Goal: Task Accomplishment & Management: Use online tool/utility

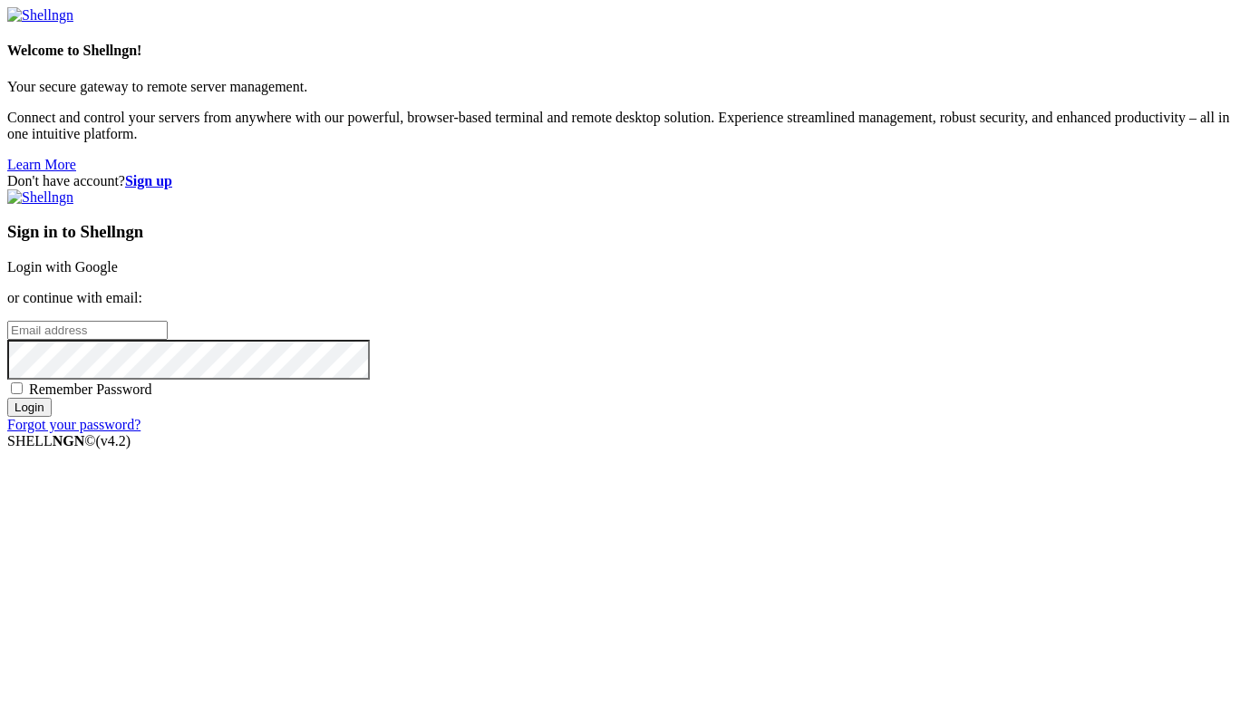
click at [860, 286] on div "Sign in to Shellngn Login with Google or continue with email: Remember Password…" at bounding box center [619, 311] width 1225 height 244
click at [118, 266] on link "Login with Google" at bounding box center [62, 266] width 111 height 15
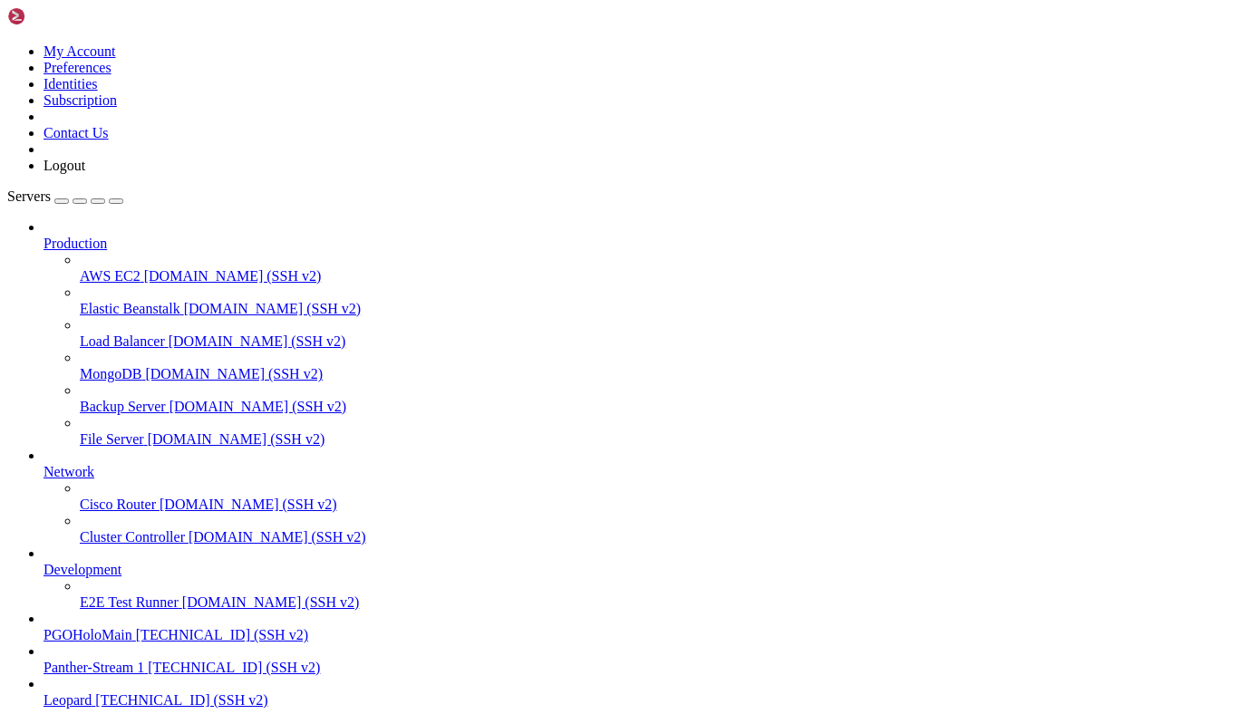
scroll to position [161, 0]
click at [62, 201] on div "button" at bounding box center [62, 201] width 0 height 0
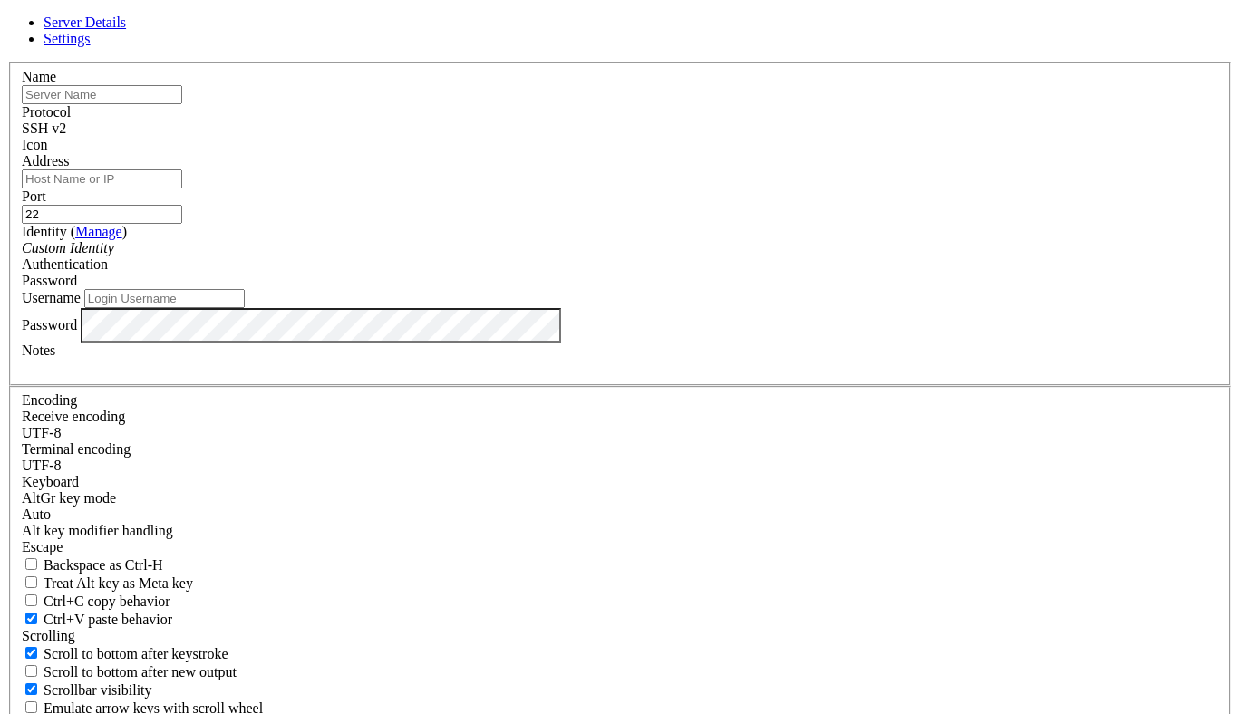
click at [182, 104] on input "text" at bounding box center [102, 94] width 160 height 19
type input "Husky"
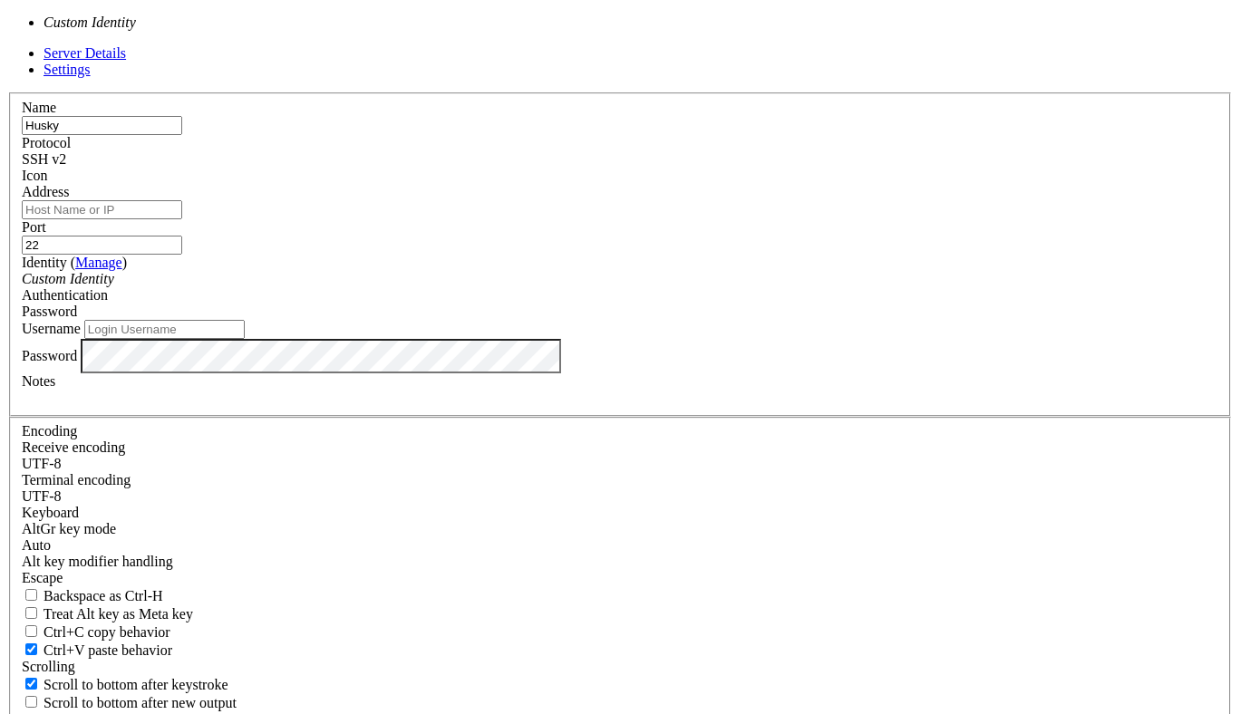
click at [523, 287] on div "Custom Identity" at bounding box center [620, 279] width 1196 height 16
click at [524, 287] on div "Custom Identity" at bounding box center [620, 279] width 1196 height 16
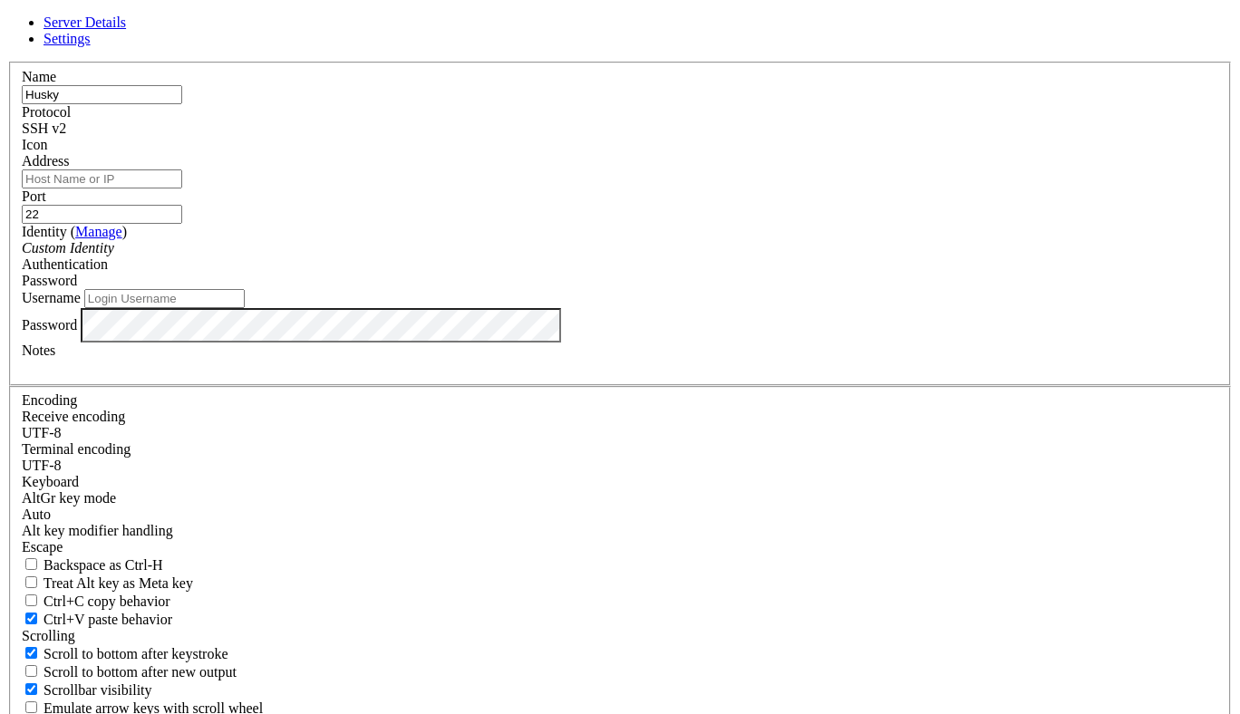
click at [245, 308] on input "Username" at bounding box center [164, 298] width 160 height 19
type input "root"
click at [182, 188] on input "Address" at bounding box center [102, 178] width 160 height 19
click at [713, 289] on div "Password" at bounding box center [620, 281] width 1196 height 16
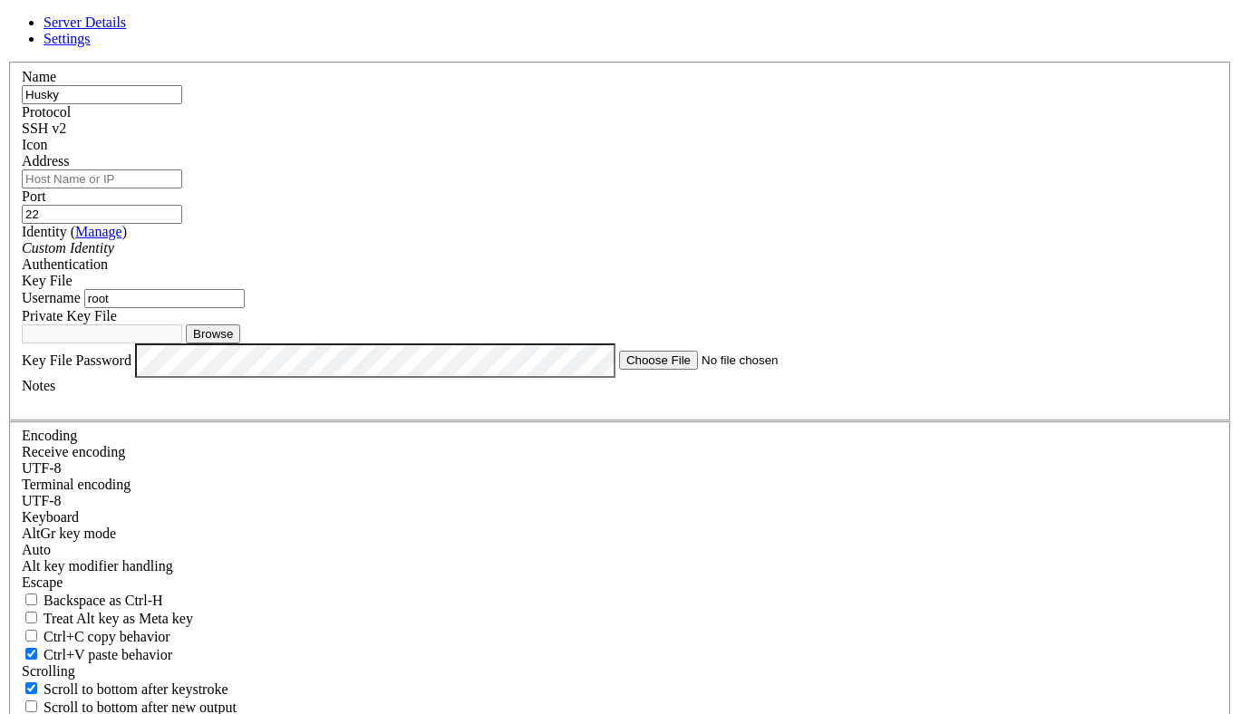
click at [7, 62] on link at bounding box center [7, 62] width 0 height 0
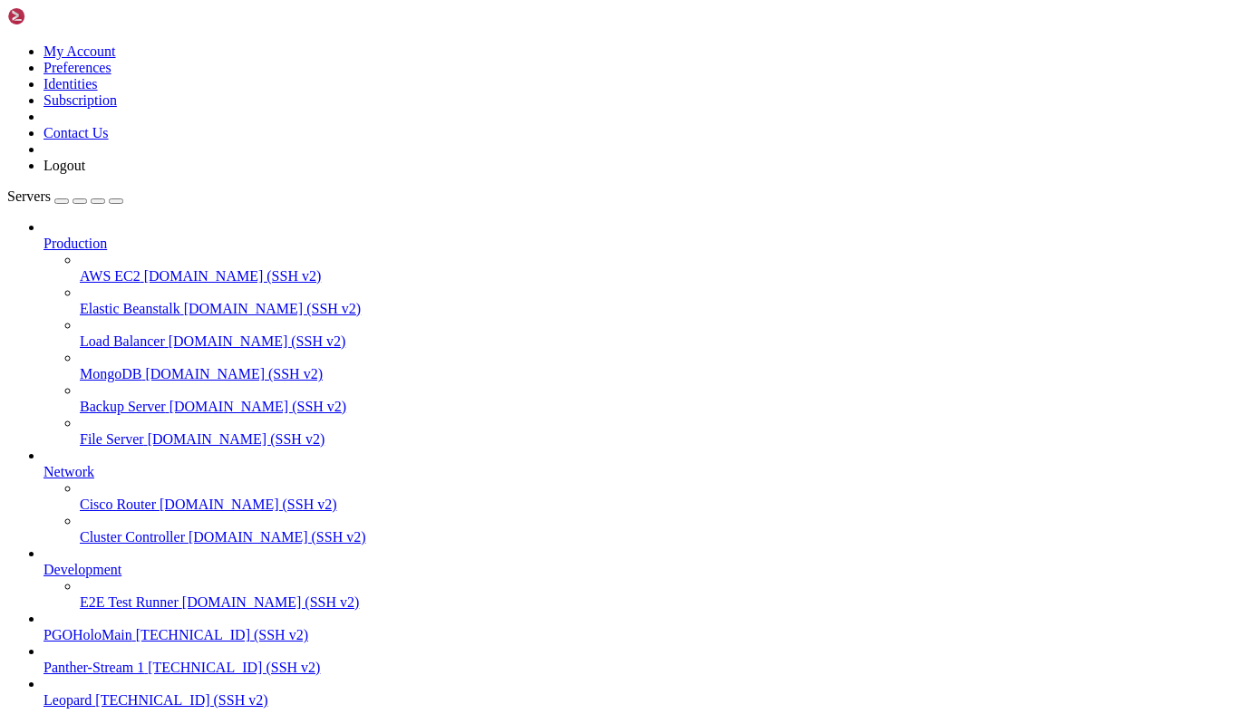
scroll to position [161, 0]
click at [62, 201] on div "button" at bounding box center [62, 201] width 0 height 0
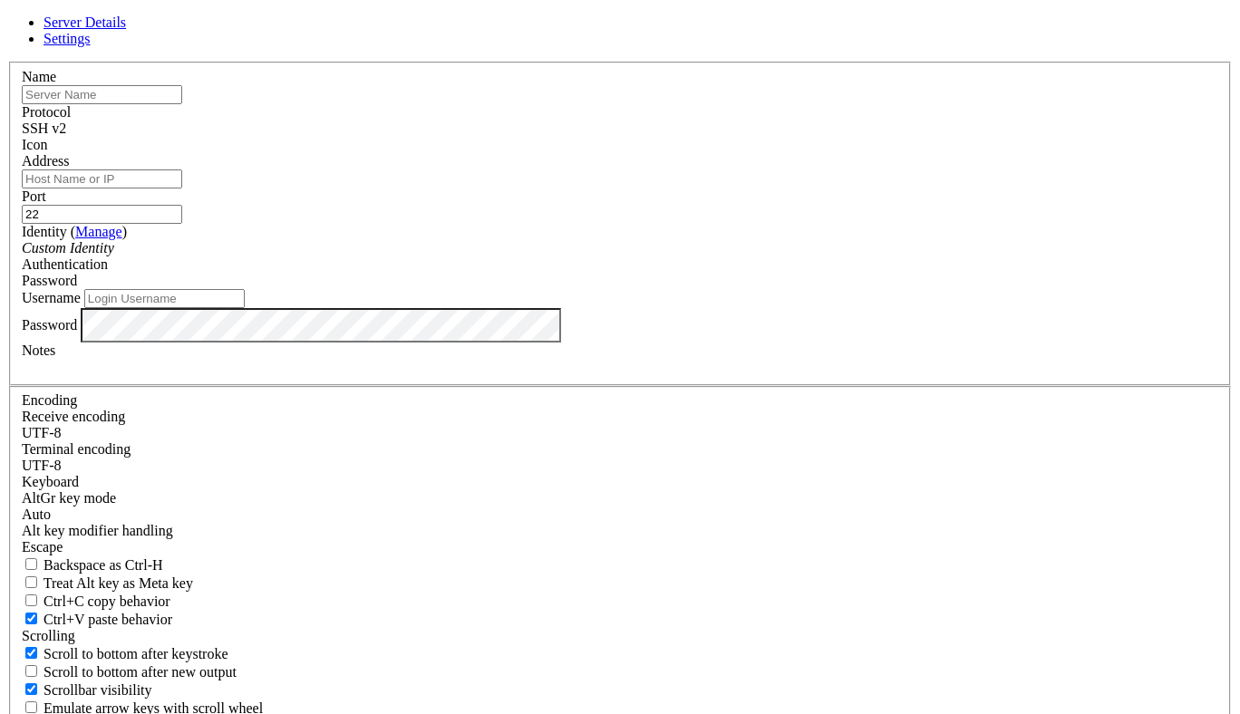
click at [182, 104] on input "text" at bounding box center [102, 94] width 160 height 19
type input "Husky"
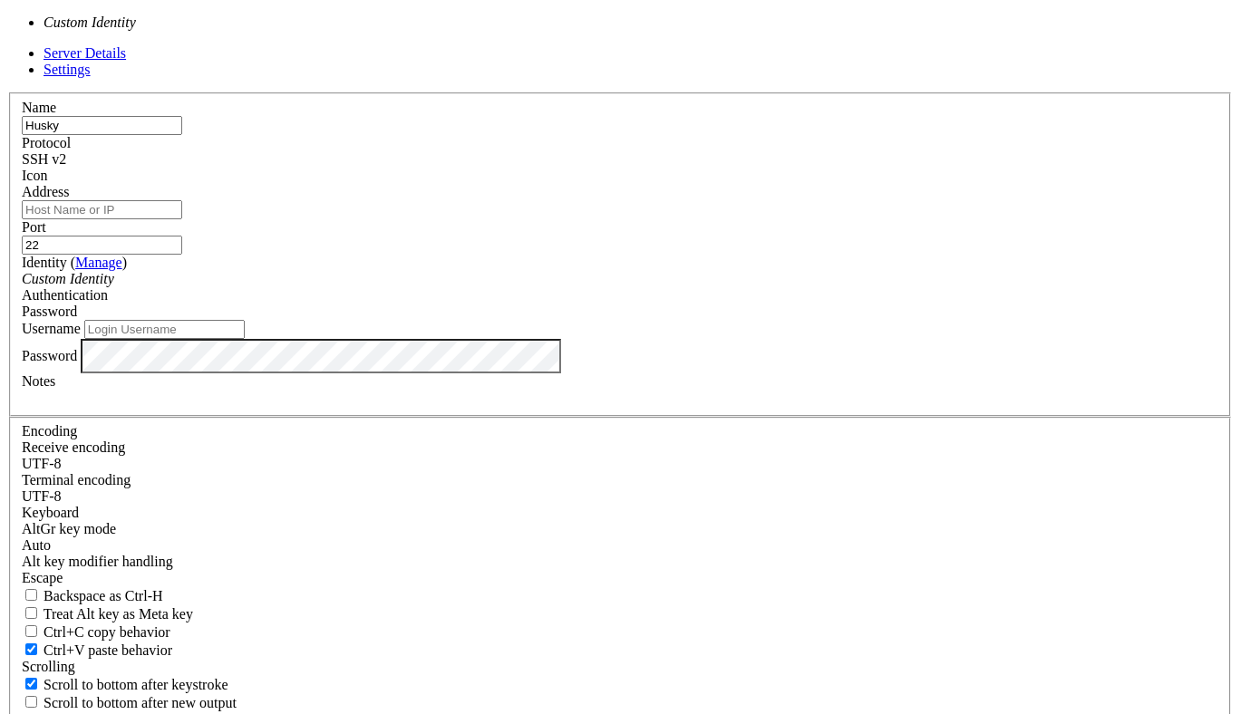
click at [614, 287] on div "Custom Identity" at bounding box center [620, 279] width 1196 height 16
click at [587, 287] on div "Custom Identity" at bounding box center [620, 279] width 1196 height 16
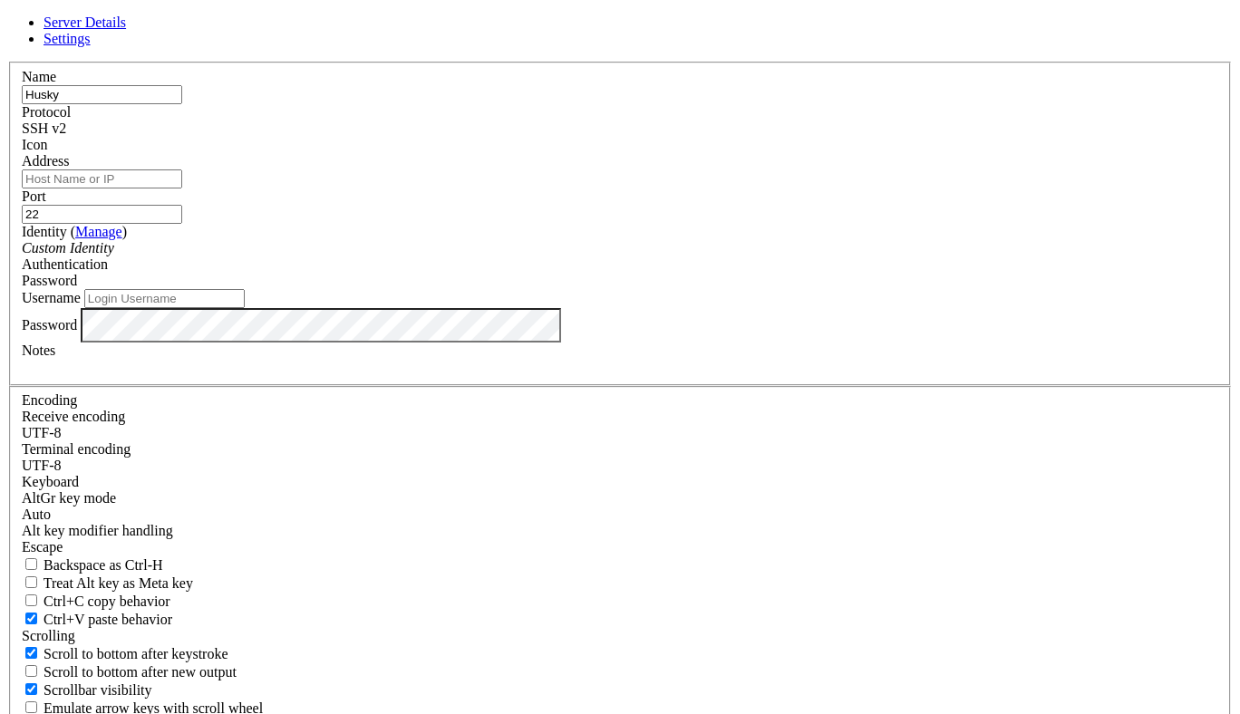
click at [736, 289] on div "Password" at bounding box center [620, 281] width 1196 height 16
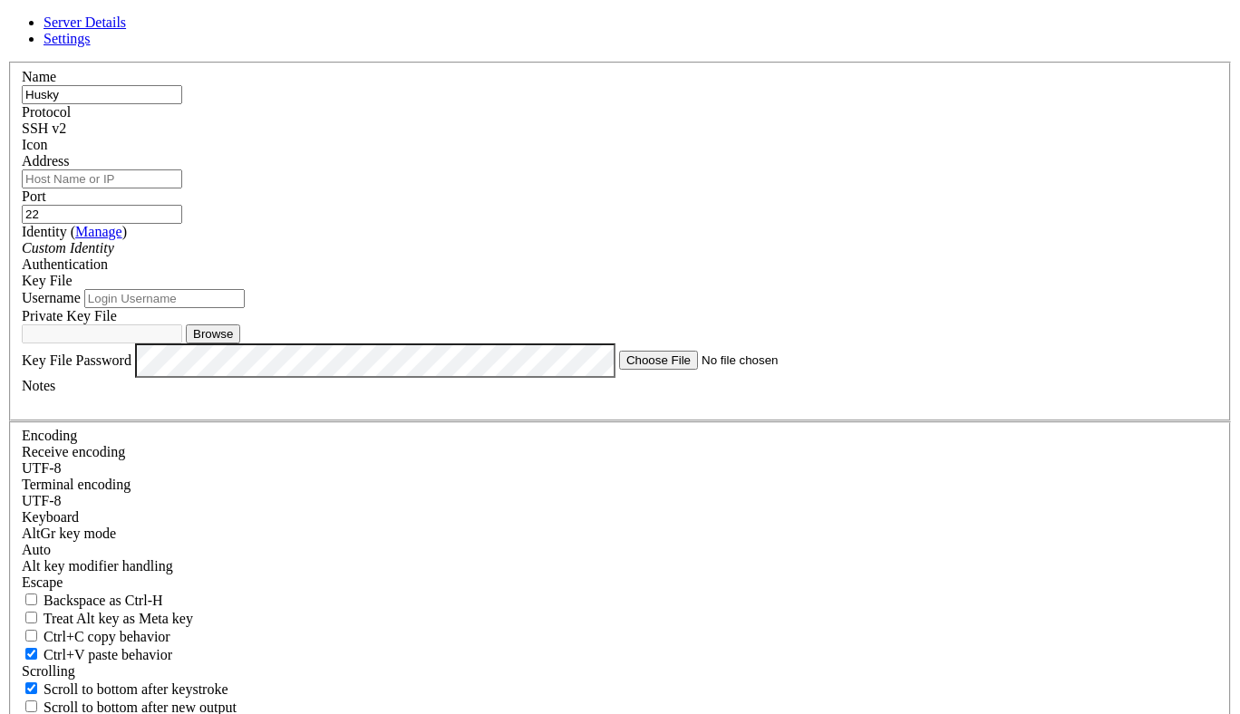
click at [245, 308] on input "Username" at bounding box center [164, 298] width 160 height 19
type input "root"
click at [240, 343] on button "Browse" at bounding box center [213, 333] width 54 height 19
type input "PrivKey_Husky"
click at [182, 188] on input "Address" at bounding box center [102, 178] width 160 height 19
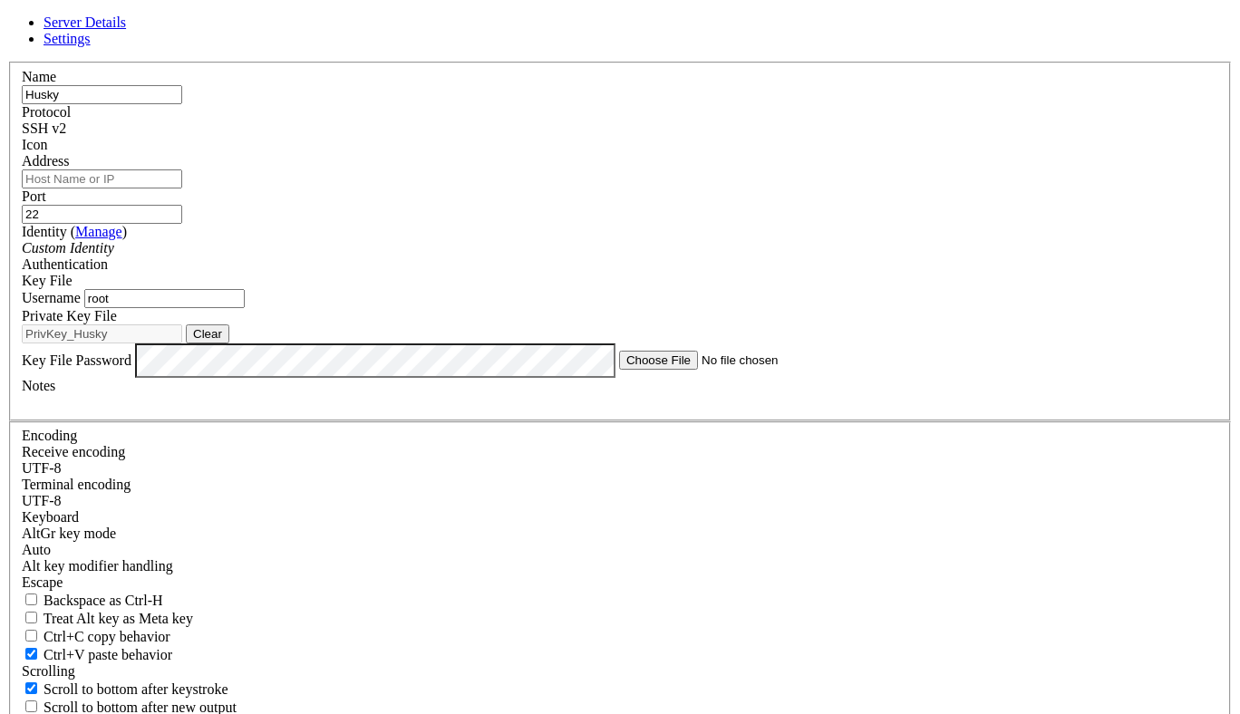
paste input "[TECHNICAL_ID]"
type input "[TECHNICAL_ID]"
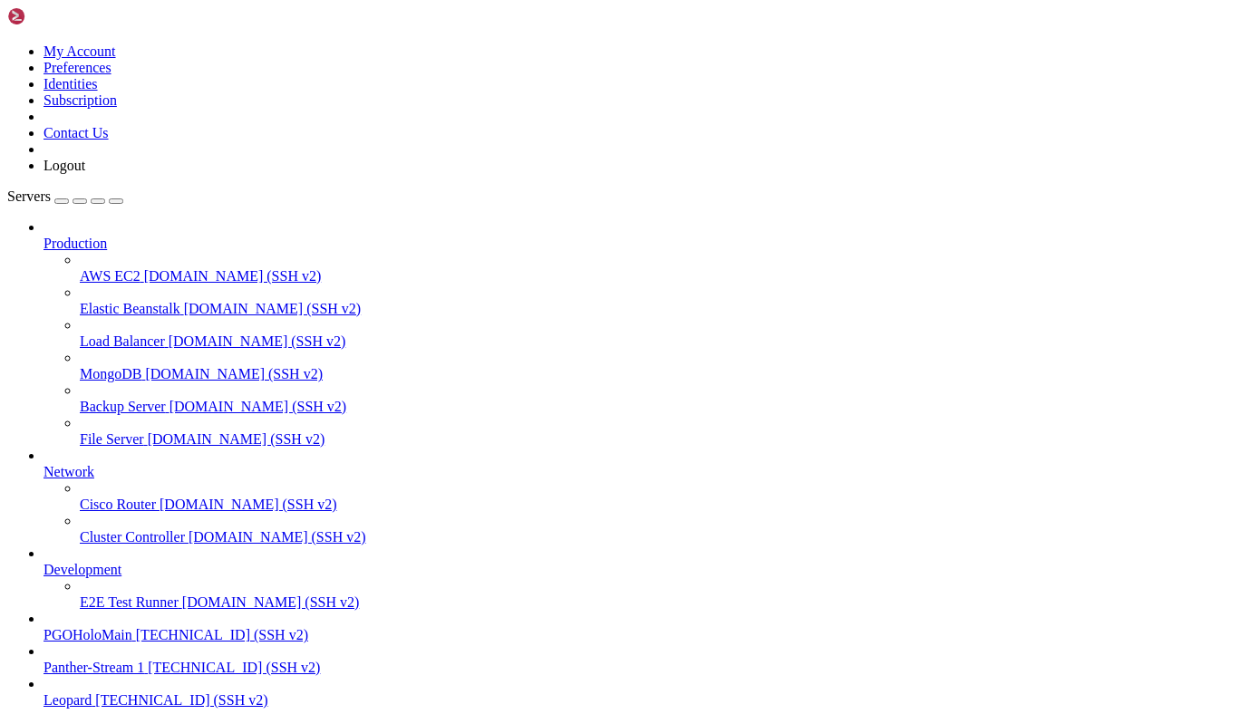
scroll to position [209, 0]
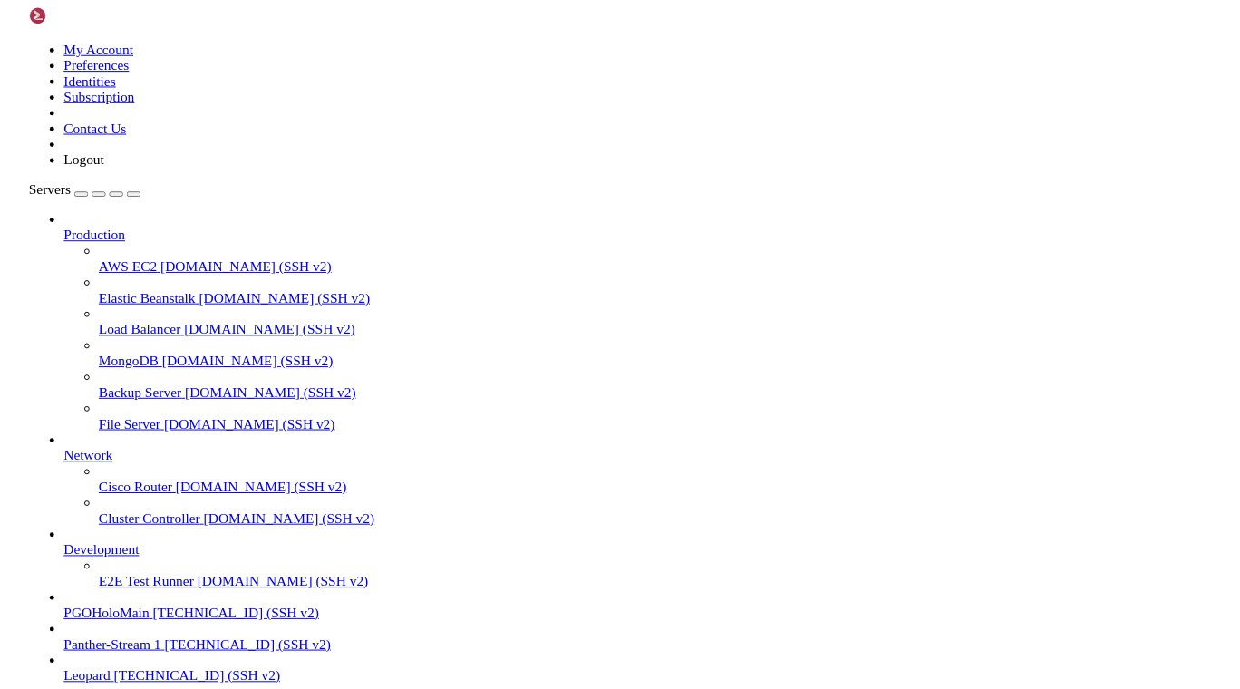
scroll to position [0, 0]
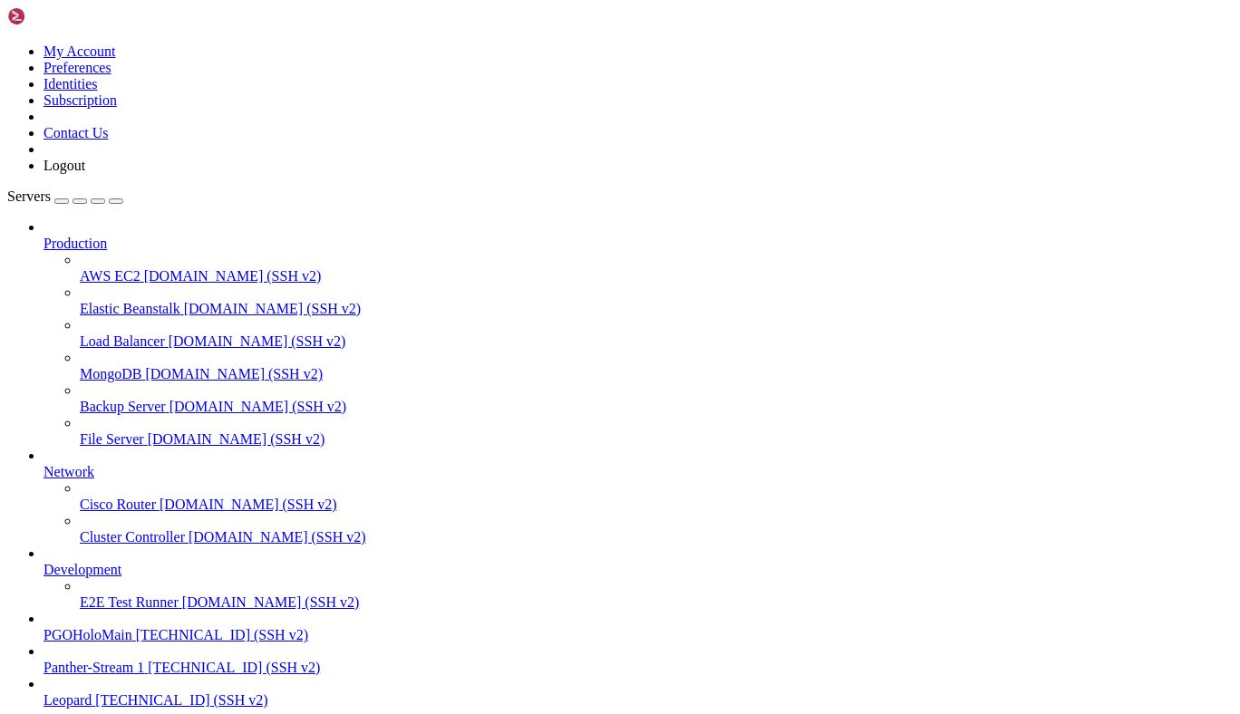
drag, startPoint x: 212, startPoint y: 1150, endPoint x: 127, endPoint y: 1160, distance: 85.8
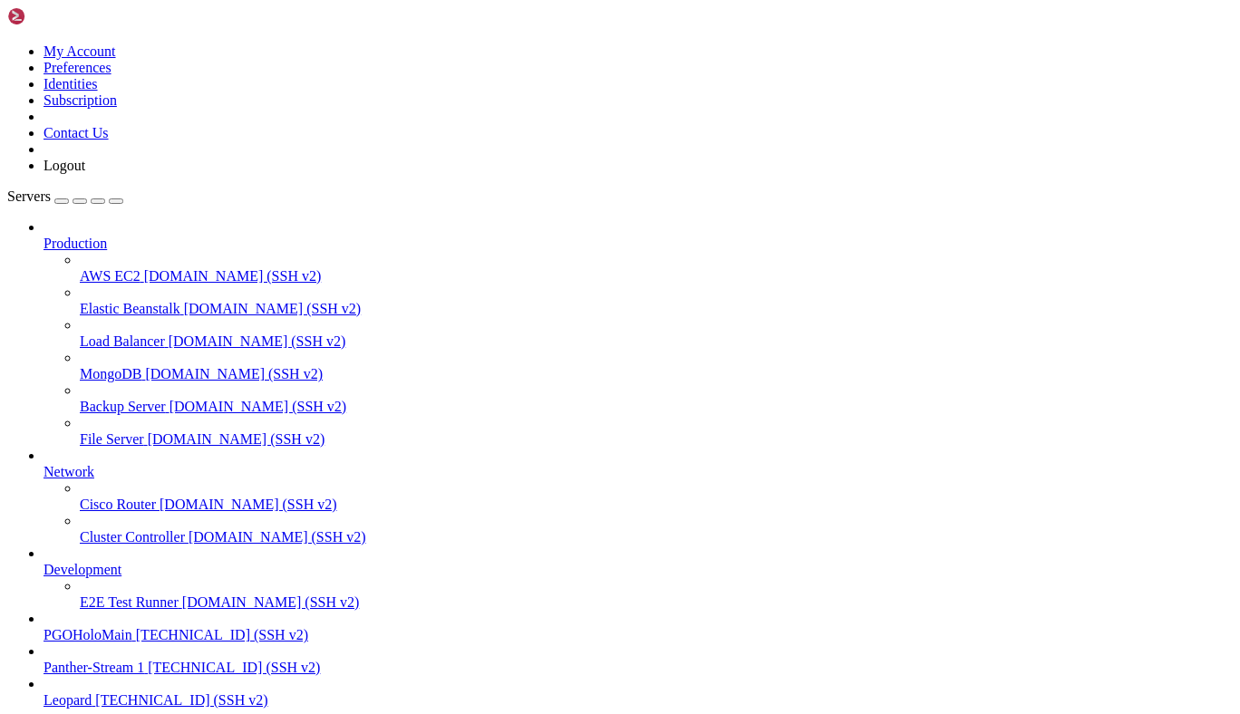
drag, startPoint x: 99, startPoint y: 1170, endPoint x: 209, endPoint y: 1169, distance: 110.6
drag, startPoint x: 211, startPoint y: 1169, endPoint x: 99, endPoint y: 1168, distance: 112.4
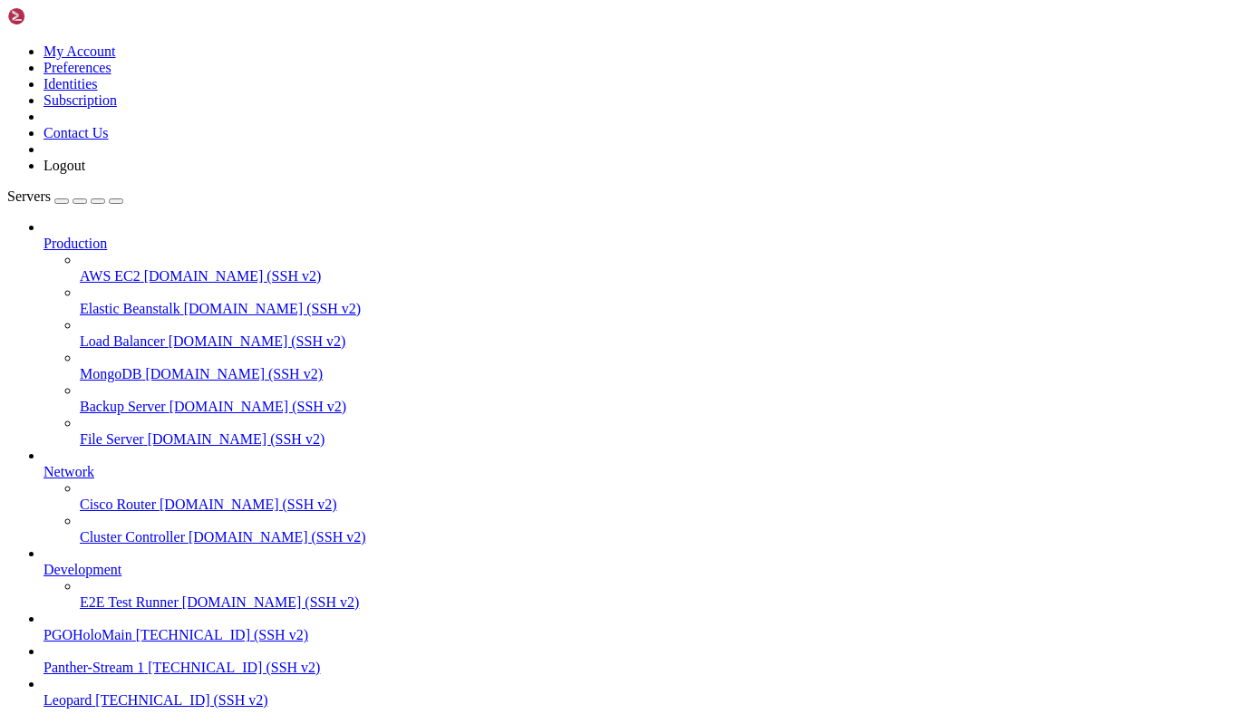
scroll to position [32569, 0]
drag, startPoint x: 173, startPoint y: 1736, endPoint x: 16, endPoint y: 1337, distance: 429.3
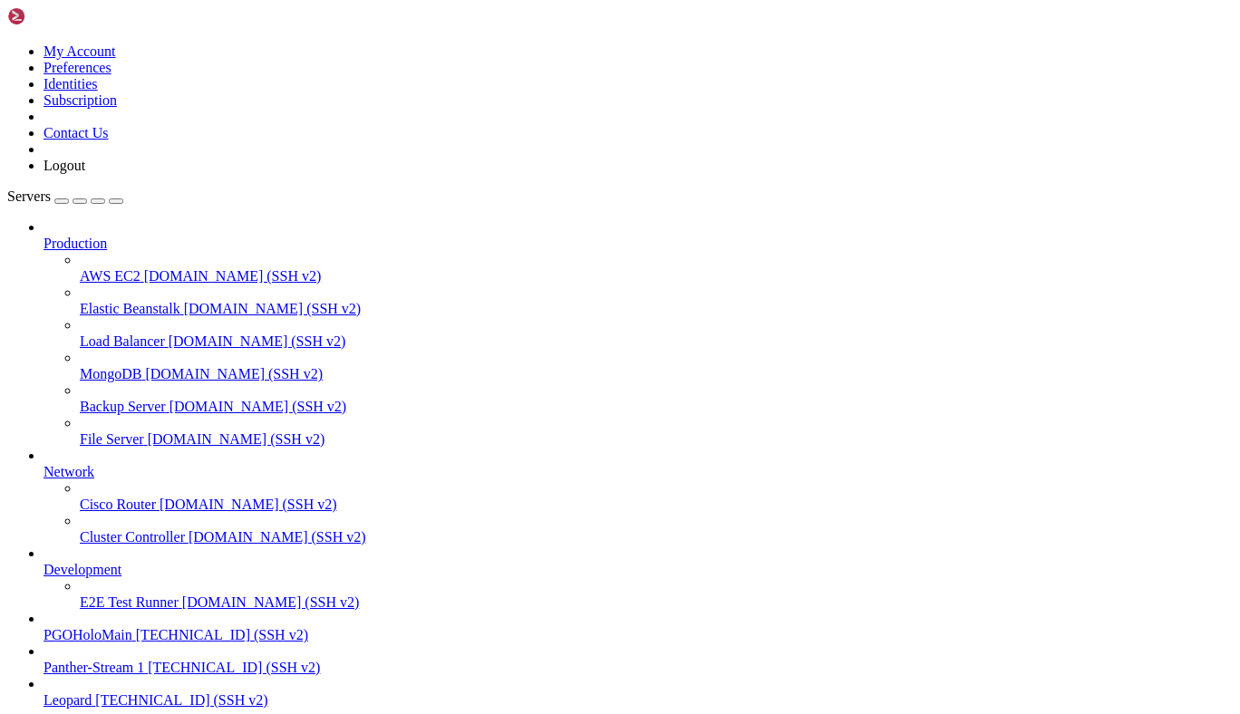
drag, startPoint x: 271, startPoint y: 1451, endPoint x: 18, endPoint y: 1396, distance: 258.8
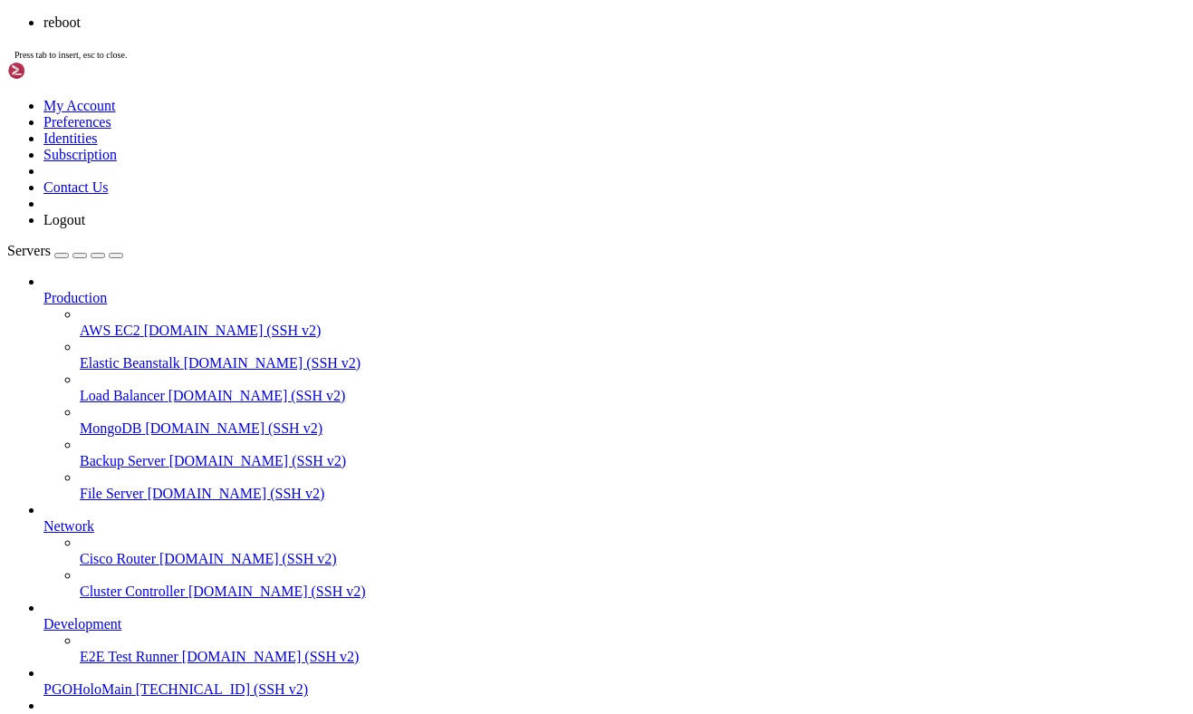
scroll to position [32810, 0]
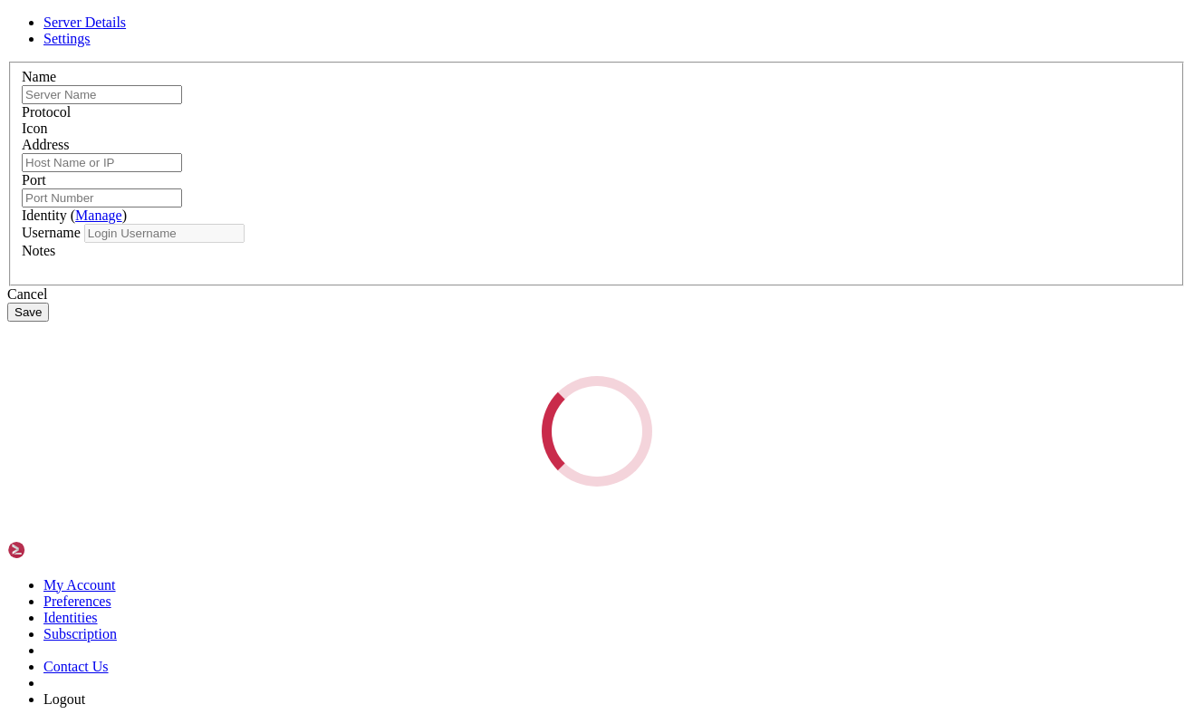
type input "Husky"
type input "[TECHNICAL_ID]"
type input "22"
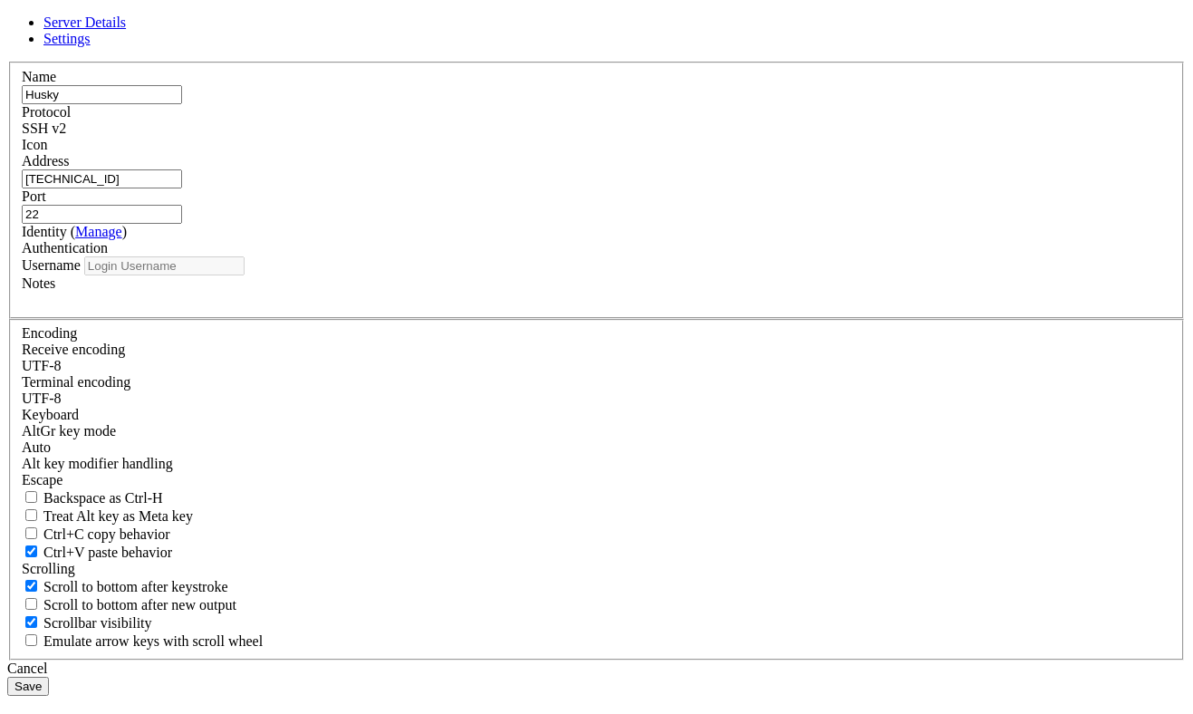
type input "root"
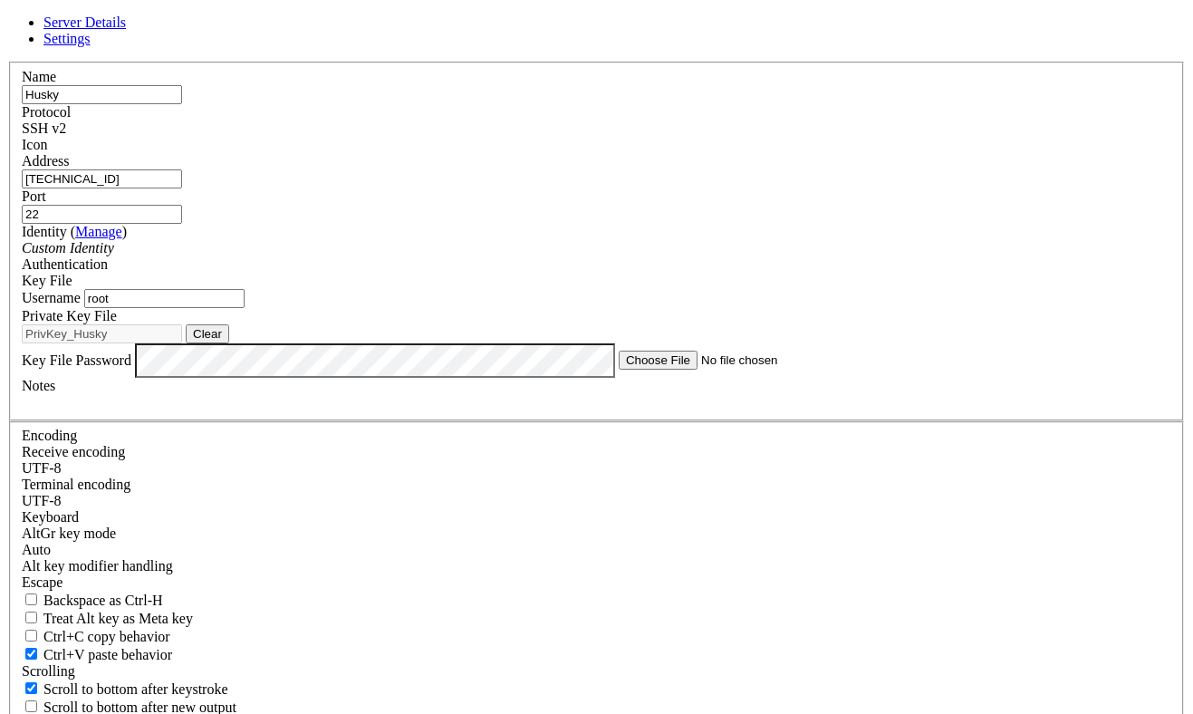
click at [229, 343] on button "Clear" at bounding box center [207, 333] width 43 height 19
click at [240, 343] on button "Browse" at bounding box center [213, 333] width 54 height 19
type input "PrivKey_Cheetah"
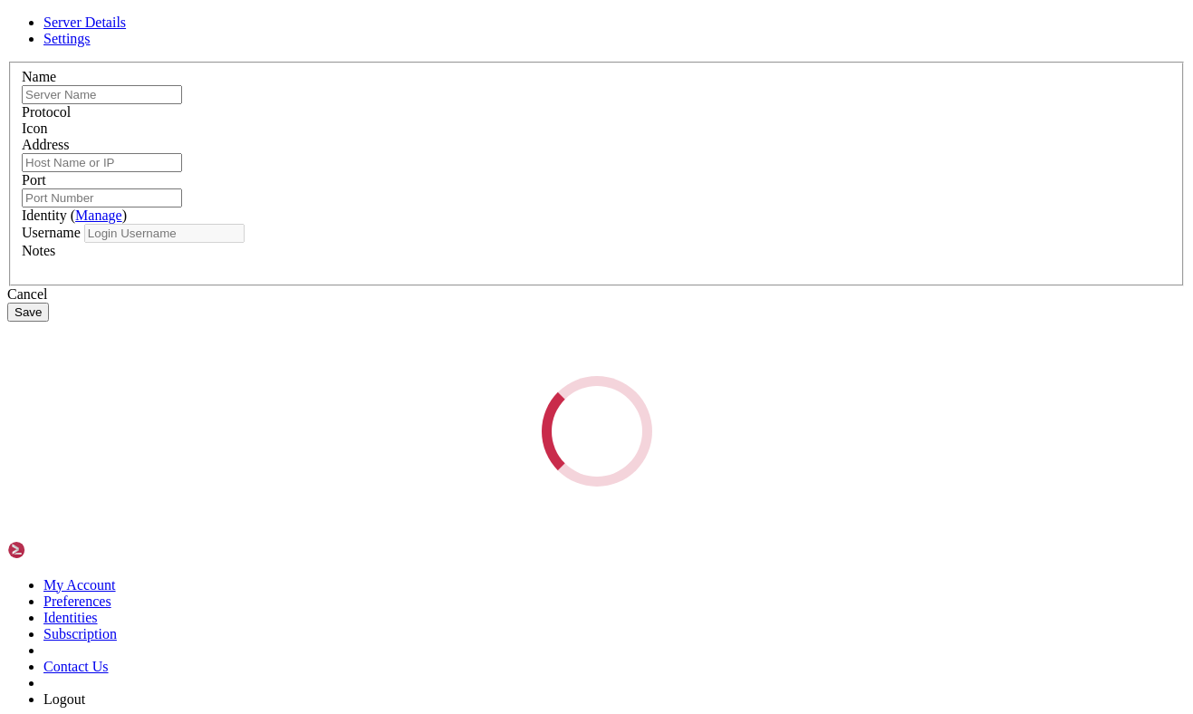
type input "Husky"
type input "[TECHNICAL_ID]"
type input "22"
type input "root"
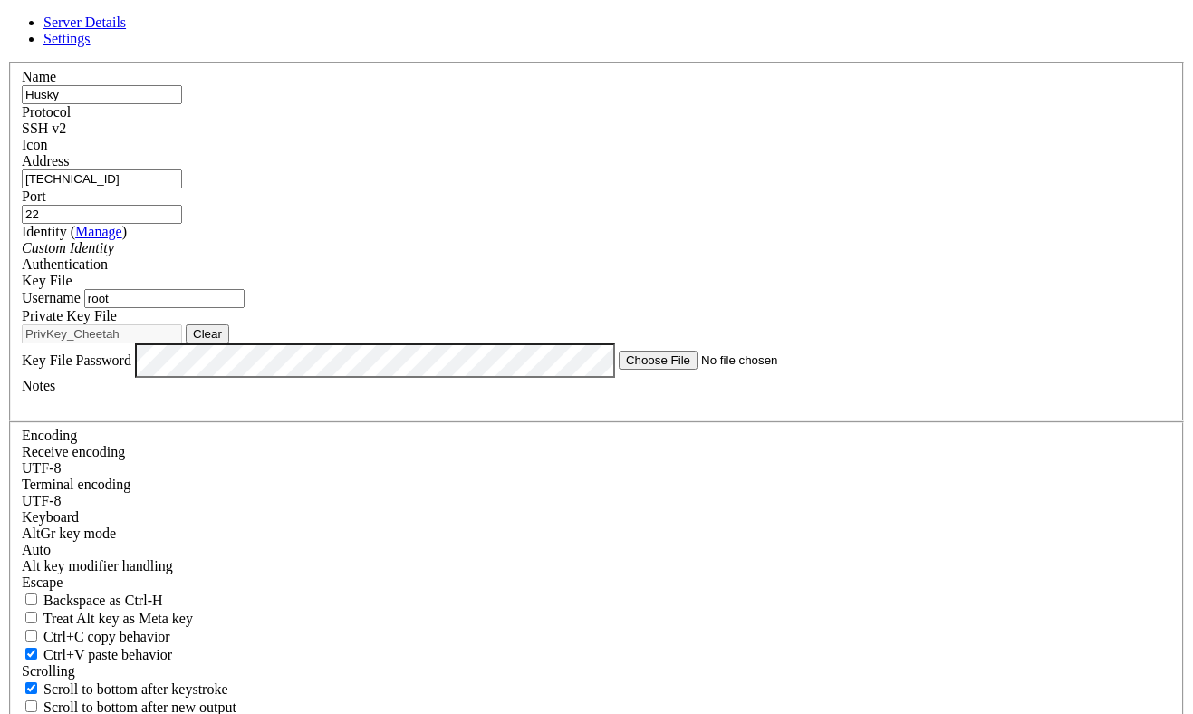
click at [229, 343] on button "Clear" at bounding box center [207, 333] width 43 height 19
click at [240, 343] on button "Browse" at bounding box center [213, 333] width 54 height 19
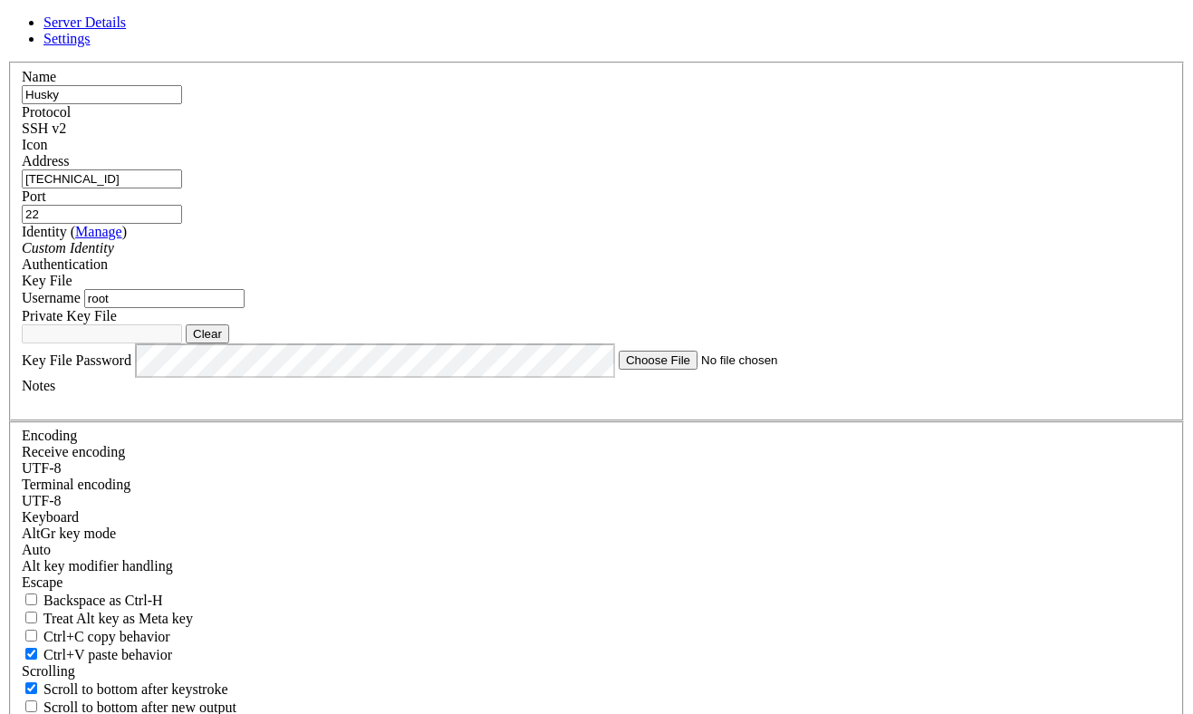
type input "PrivKey_Husky"
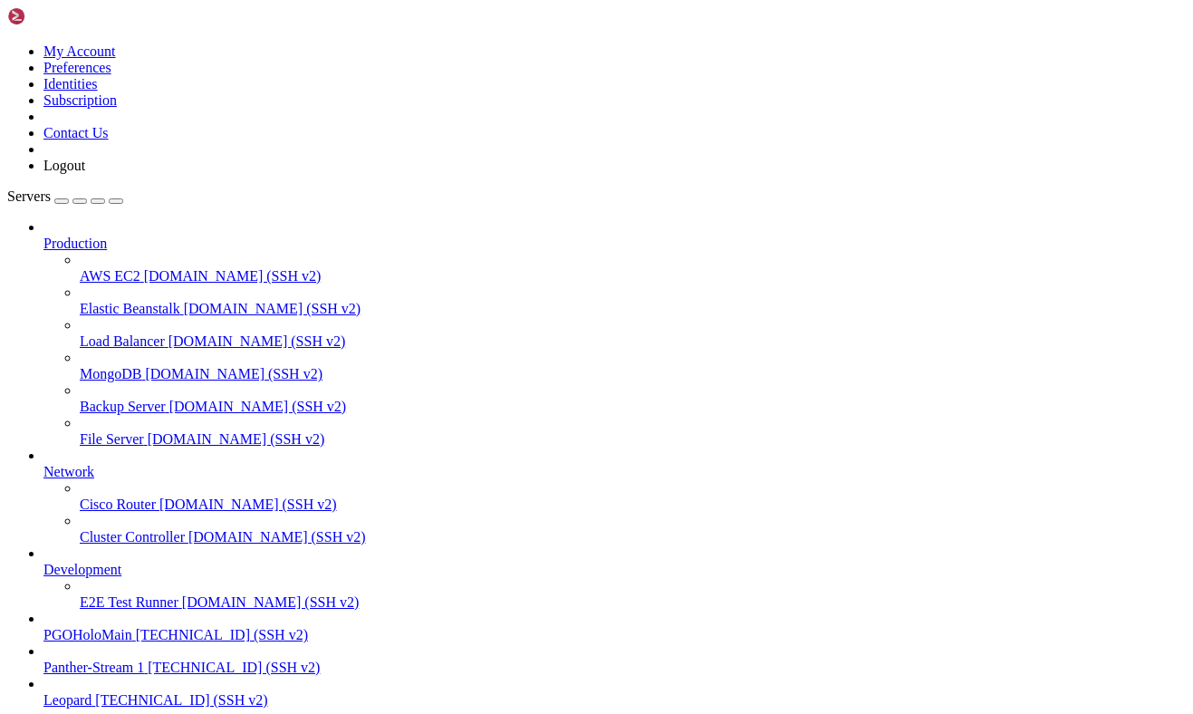
drag, startPoint x: 311, startPoint y: 16, endPoint x: 303, endPoint y: 24, distance: 11.5
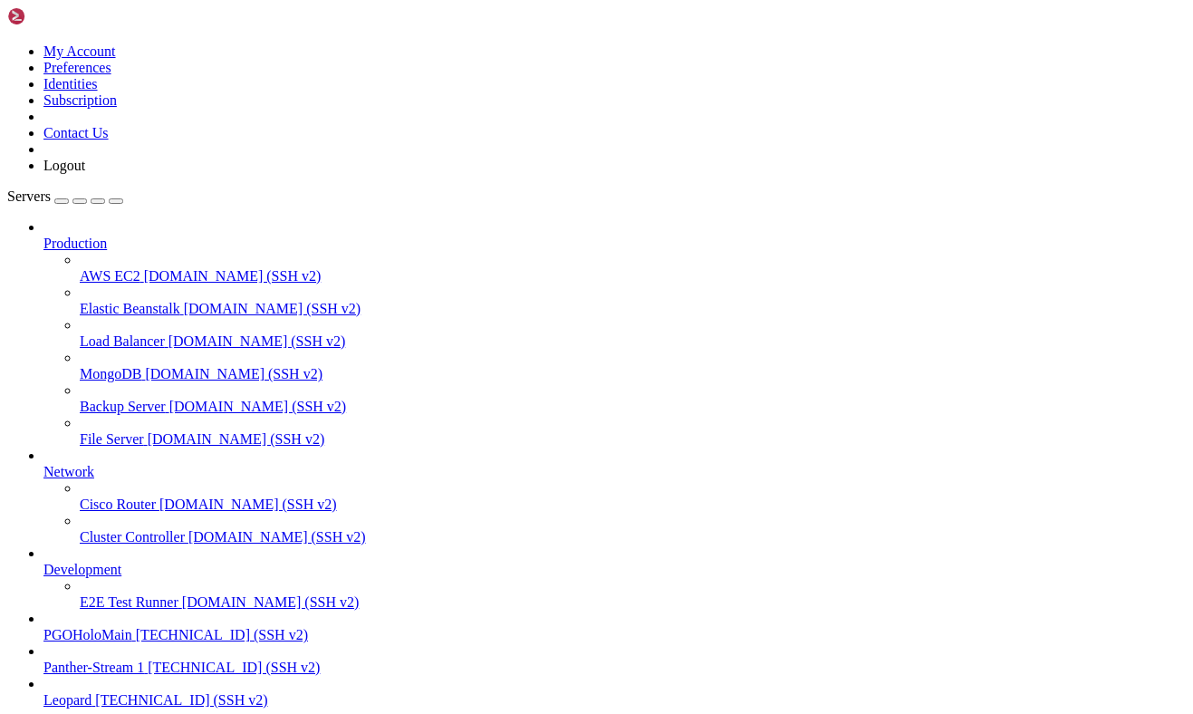
drag, startPoint x: 452, startPoint y: 1758, endPoint x: 179, endPoint y: 1622, distance: 304.8
drag, startPoint x: 449, startPoint y: 1754, endPoint x: 217, endPoint y: 1666, distance: 248.4
drag, startPoint x: 208, startPoint y: 1666, endPoint x: 8, endPoint y: 1497, distance: 261.1
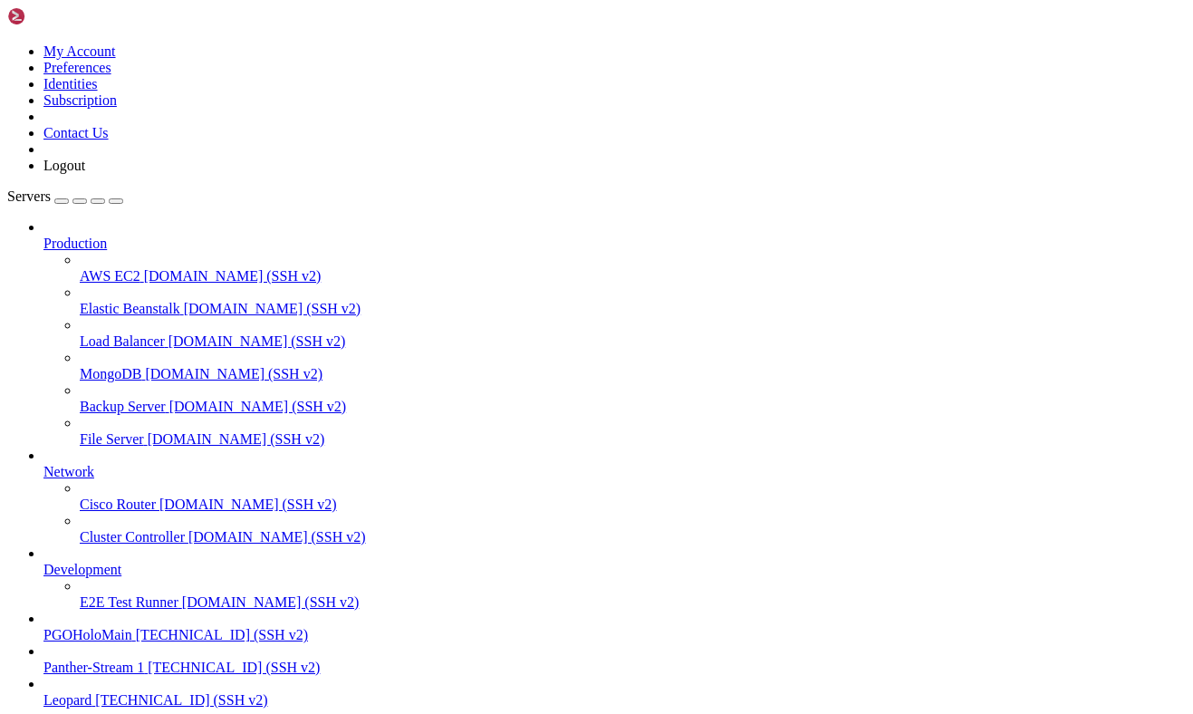
drag, startPoint x: 14, startPoint y: 1472, endPoint x: 217, endPoint y: 1645, distance: 266.1
drag, startPoint x: 218, startPoint y: 1664, endPoint x: 14, endPoint y: 1471, distance: 280.8
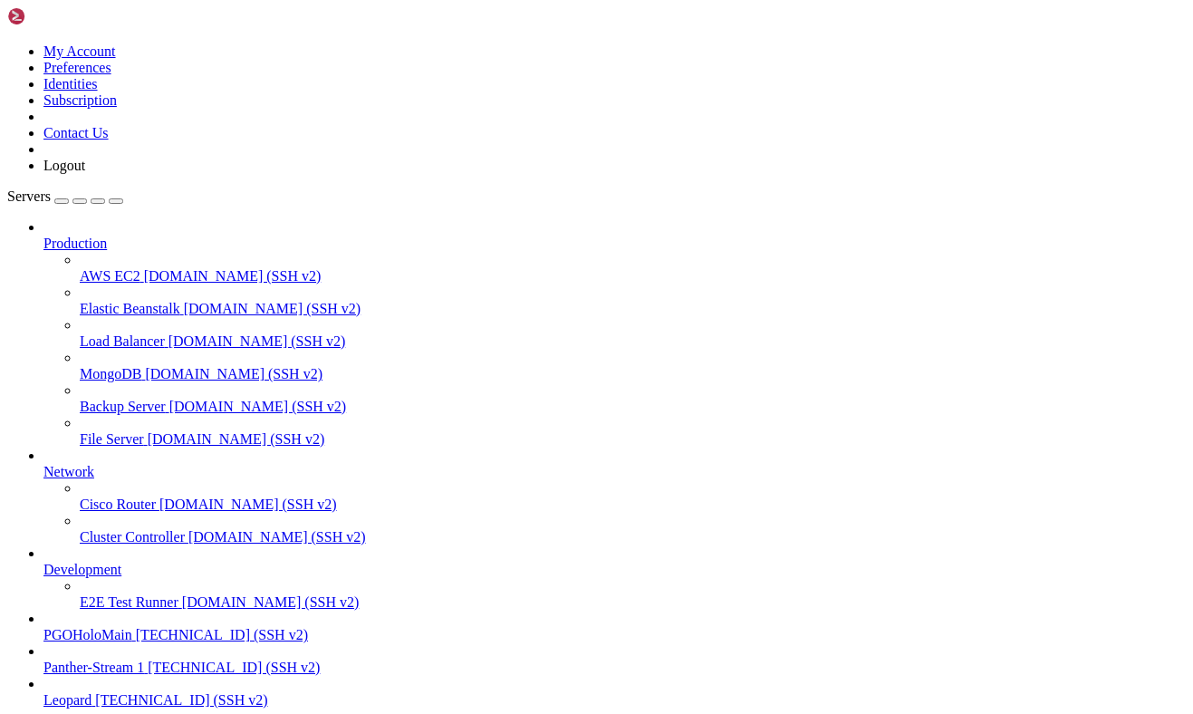
drag, startPoint x: 14, startPoint y: 1471, endPoint x: 230, endPoint y: 1666, distance: 291.2
copy div "root @ Husky-Proxmox-VE ~ # pvs PV VG Fmt Attr PSize PFree /dev/md1 vg0 lvm2 a-…"
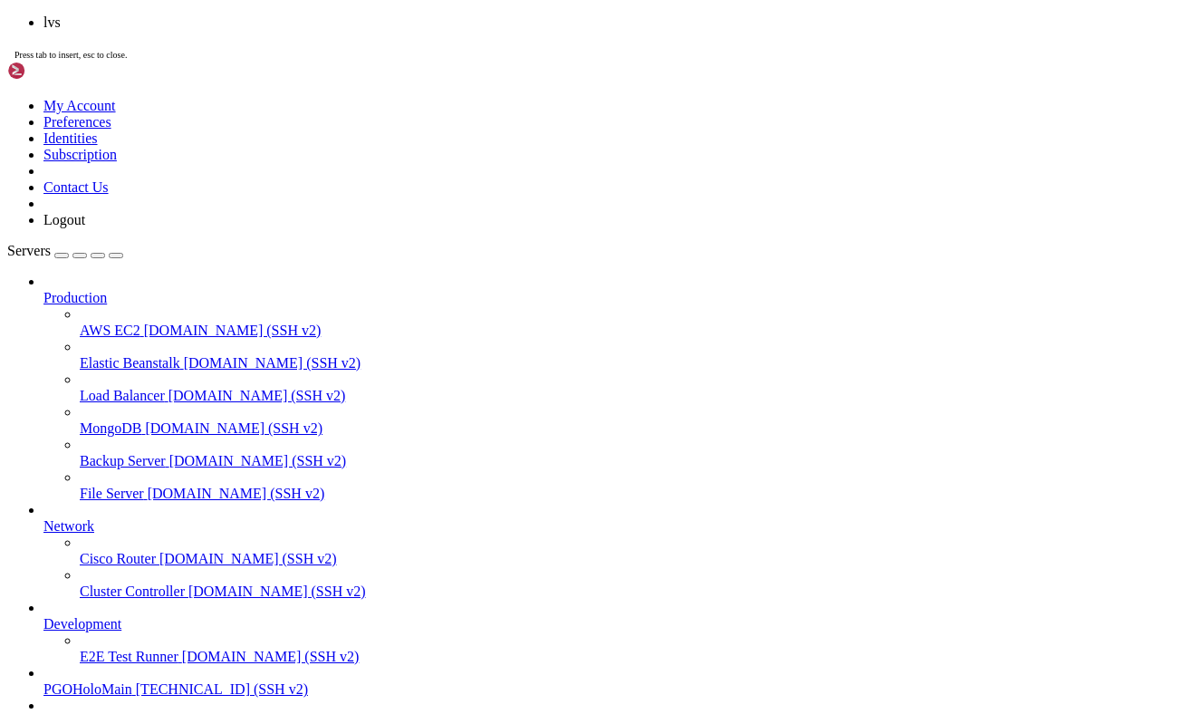
scroll to position [753, 0]
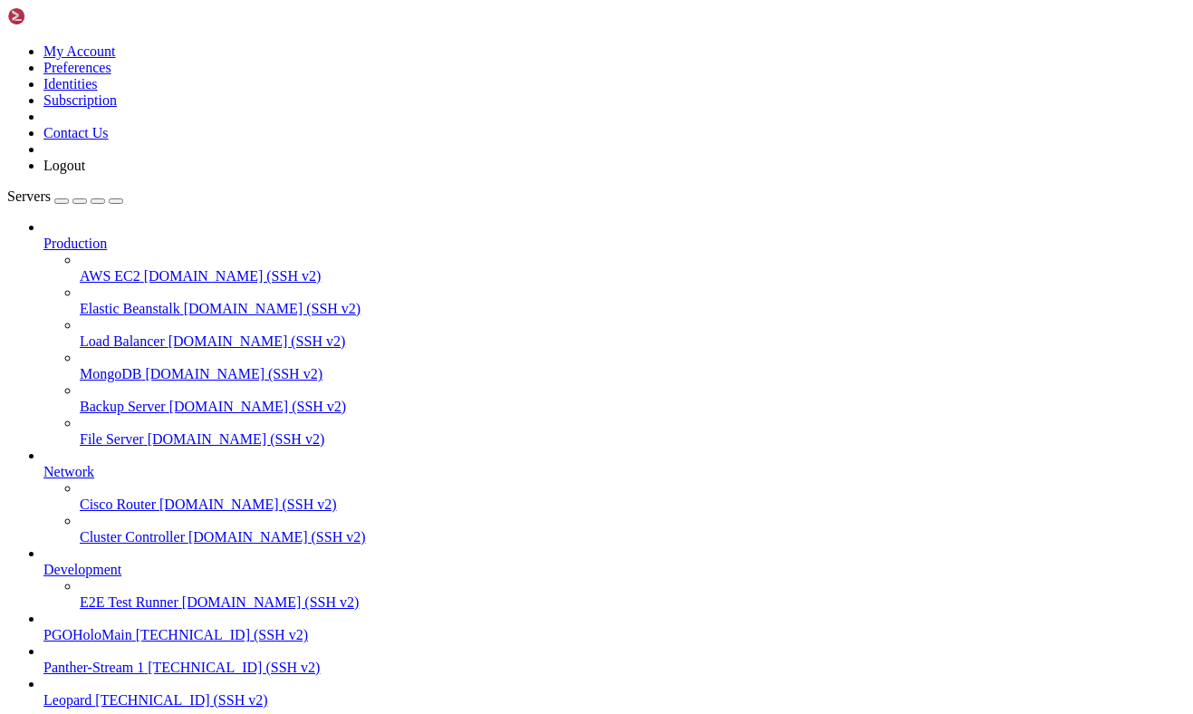
drag, startPoint x: 241, startPoint y: 1731, endPoint x: 13, endPoint y: 1502, distance: 322.9
drag, startPoint x: 16, startPoint y: 1339, endPoint x: 287, endPoint y: 1723, distance: 469.4
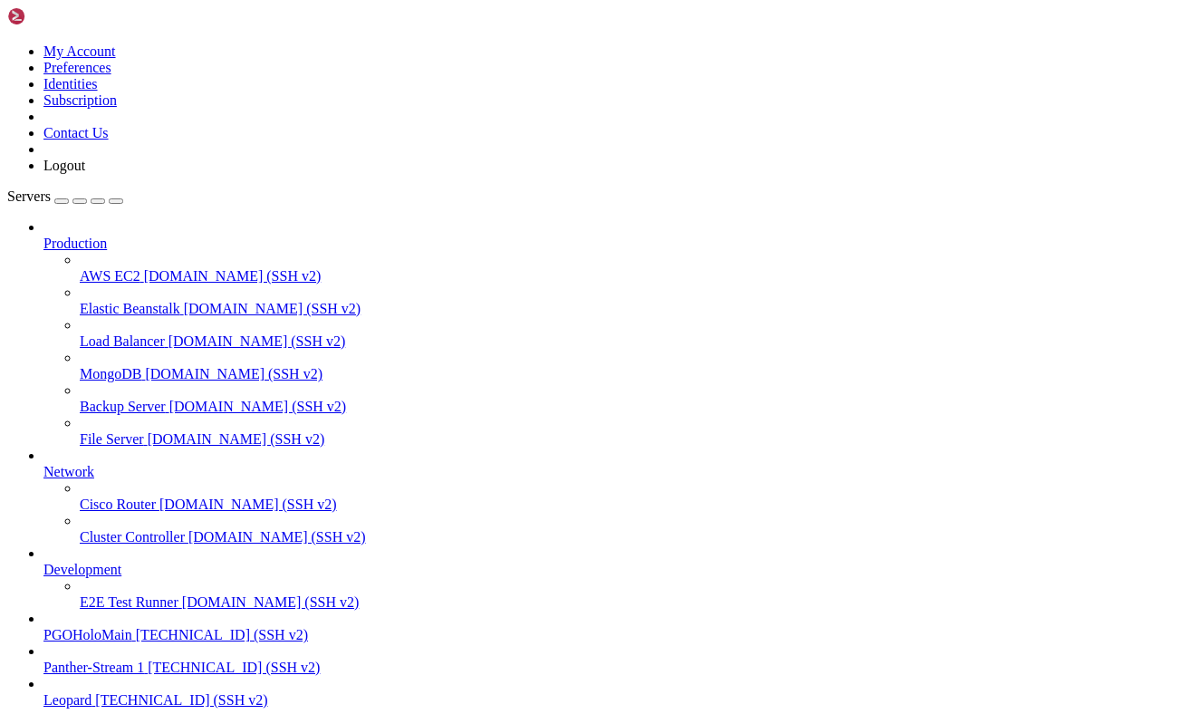
scroll to position [1025, 0]
drag, startPoint x: 14, startPoint y: 1231, endPoint x: 324, endPoint y: 1744, distance: 599.3
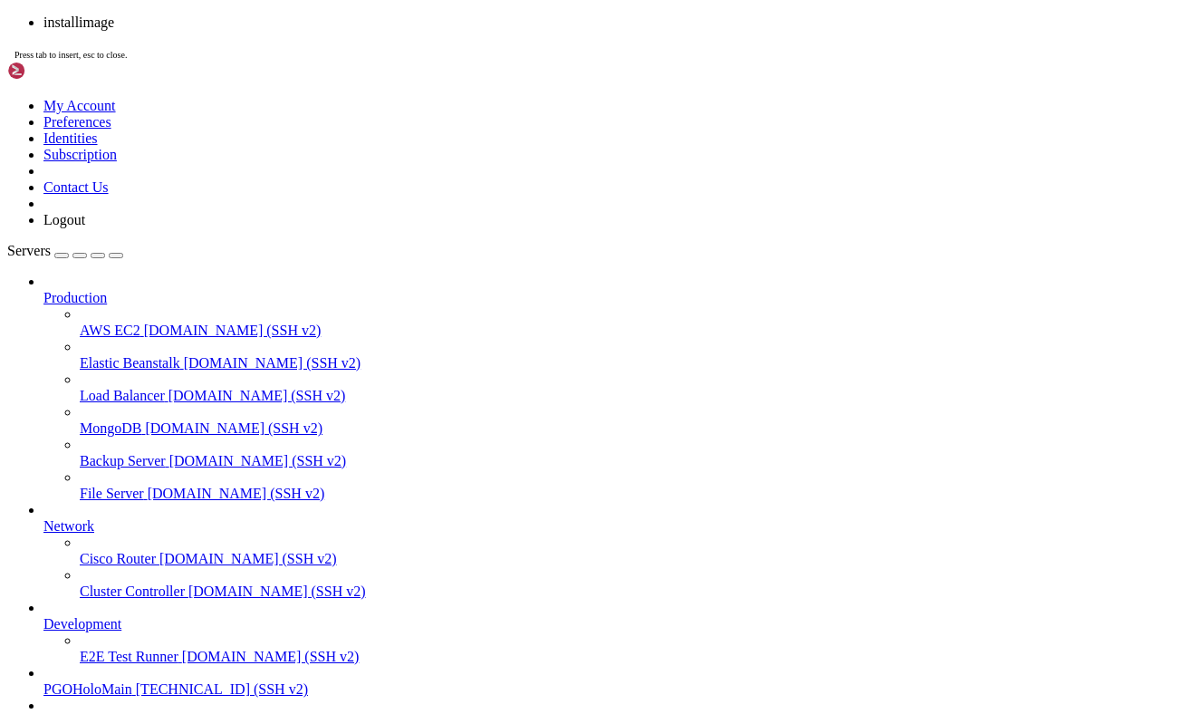
scroll to position [0, 0]
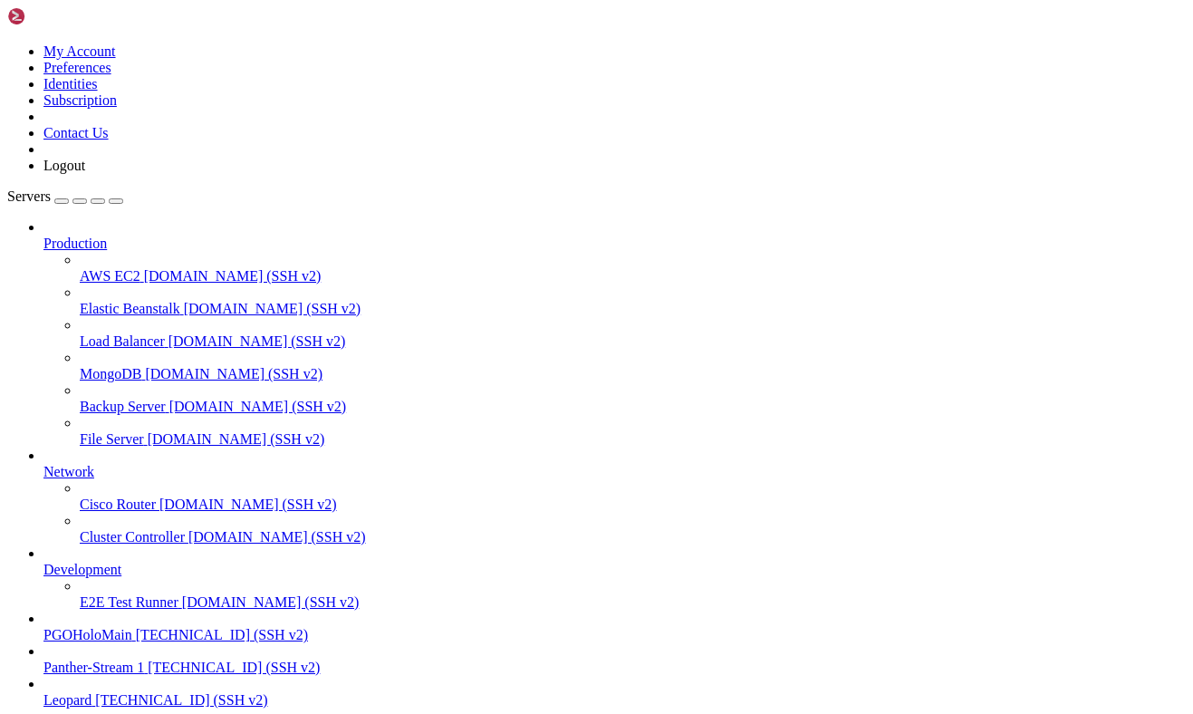
scroll to position [0, 0]
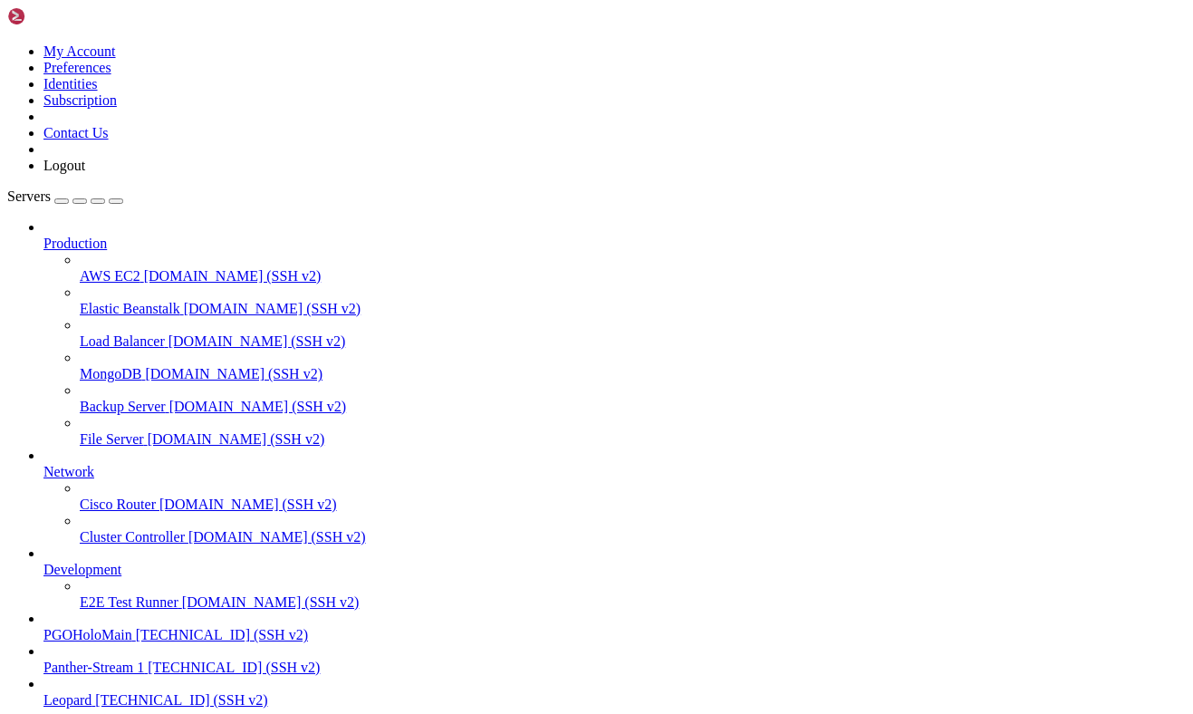
scroll to position [0, 0]
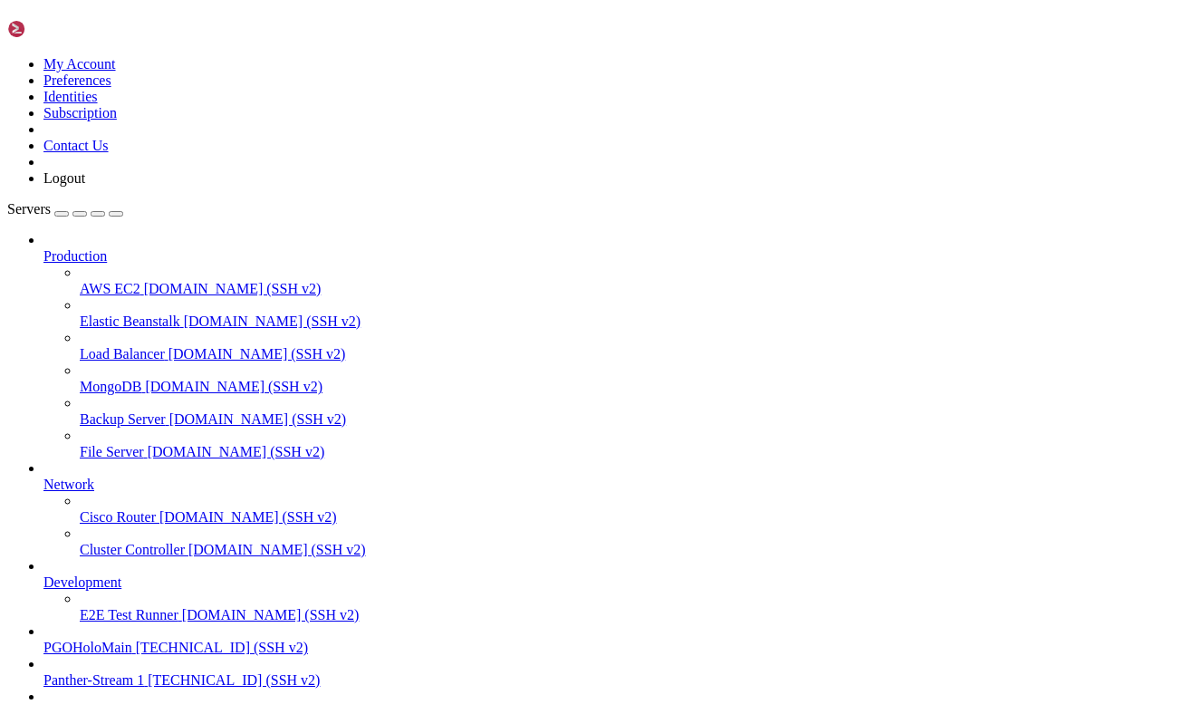
scroll to position [32841, 0]
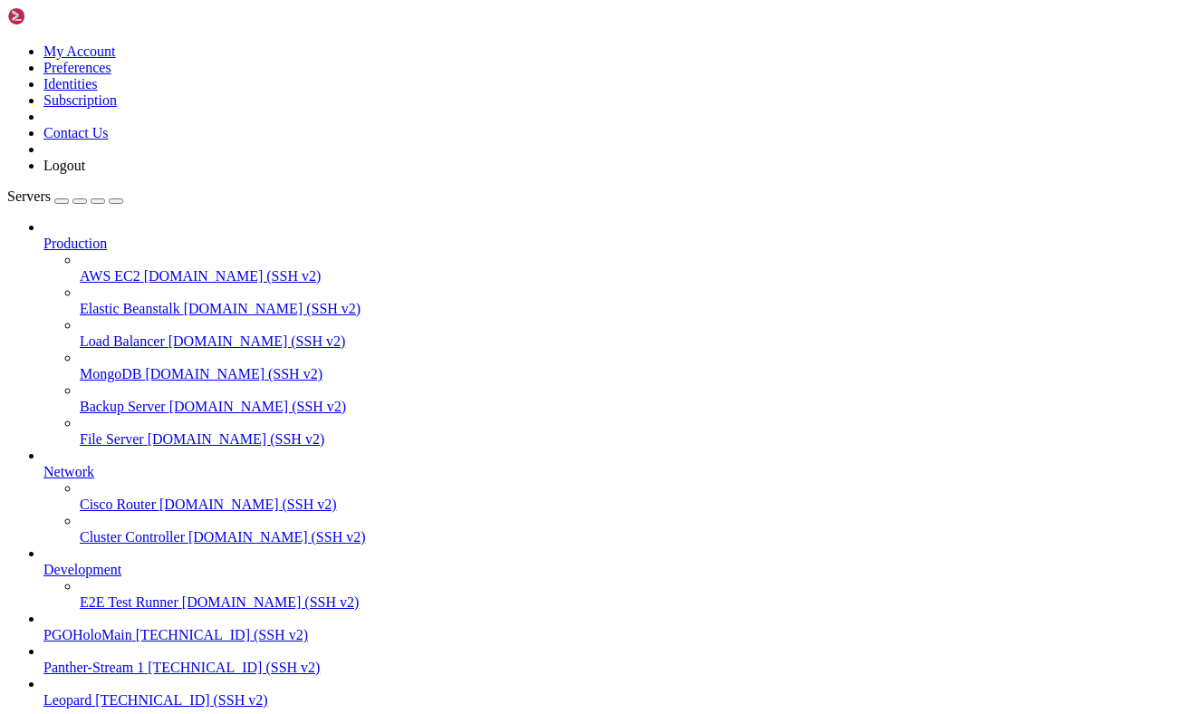
scroll to position [0, 0]
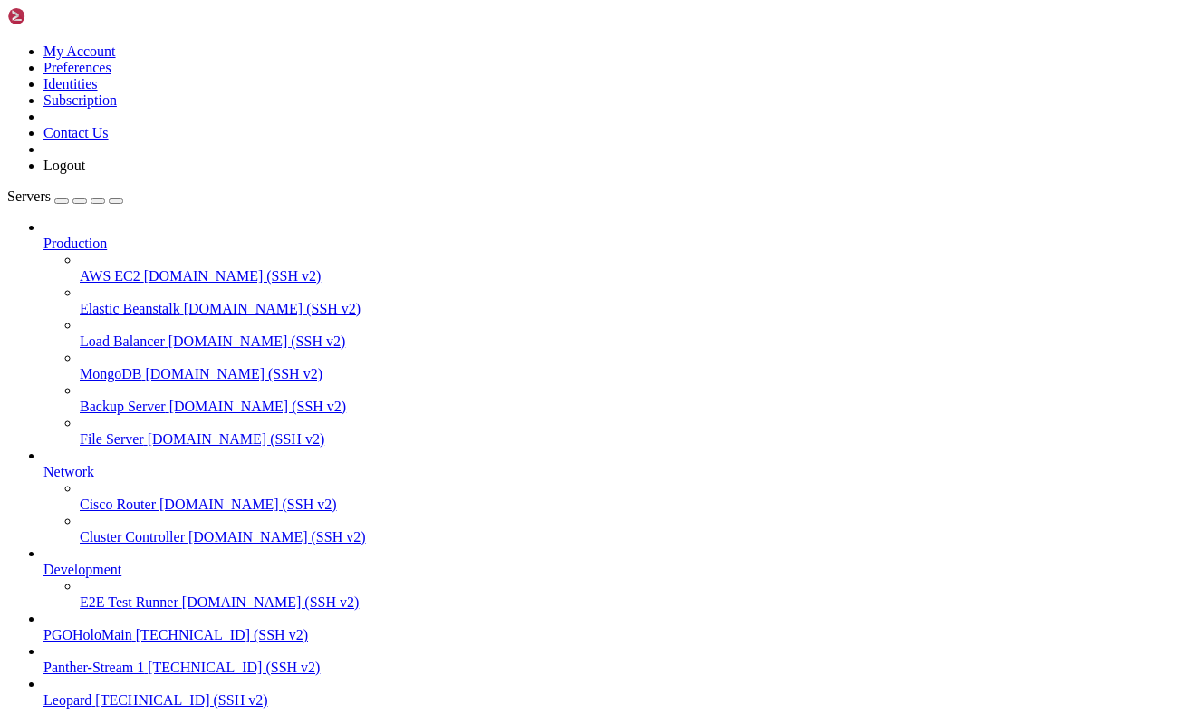
scroll to position [30670, 0]
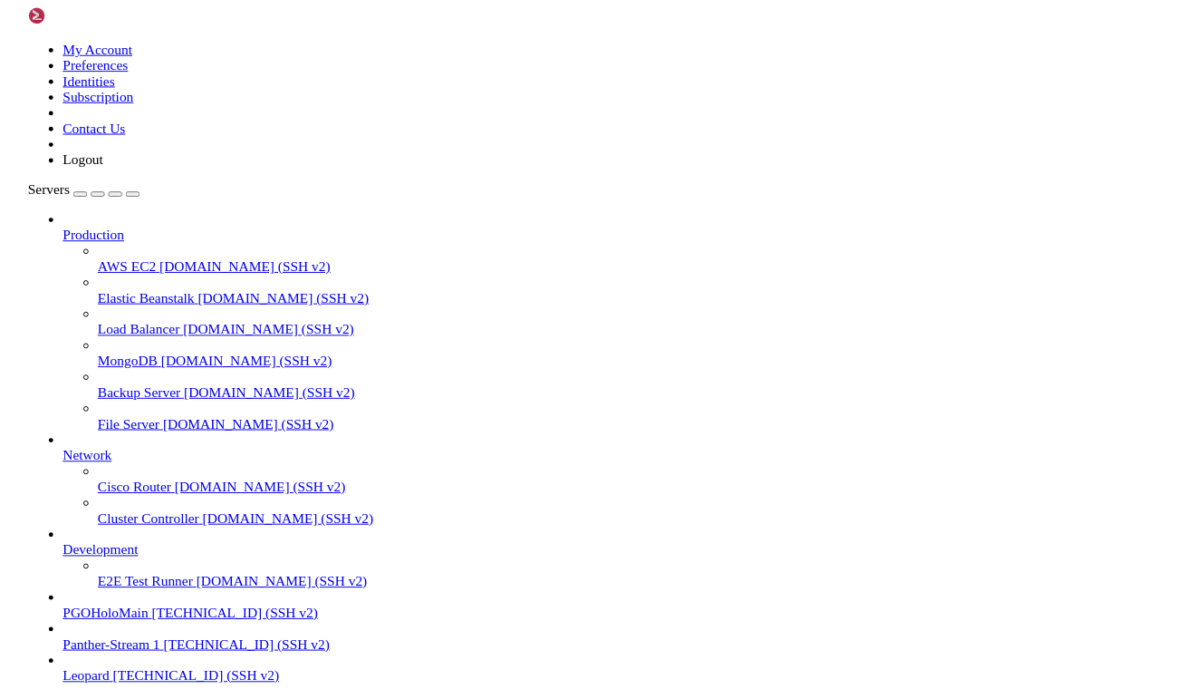
scroll to position [32871, 0]
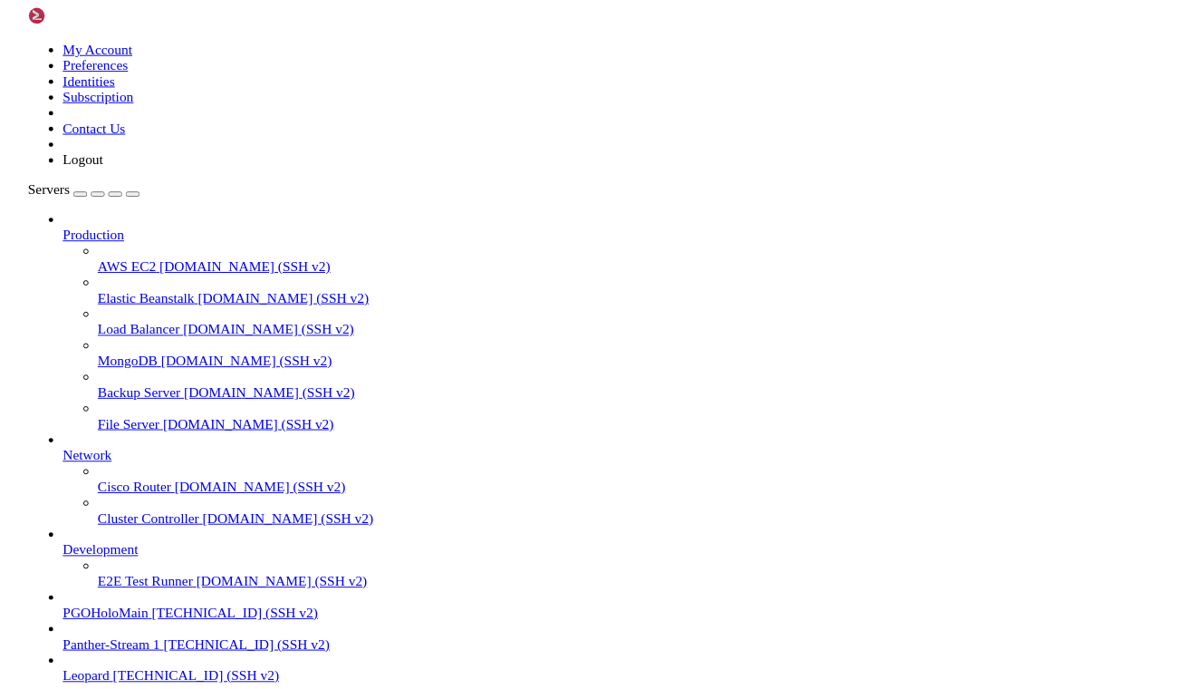
scroll to position [0, 0]
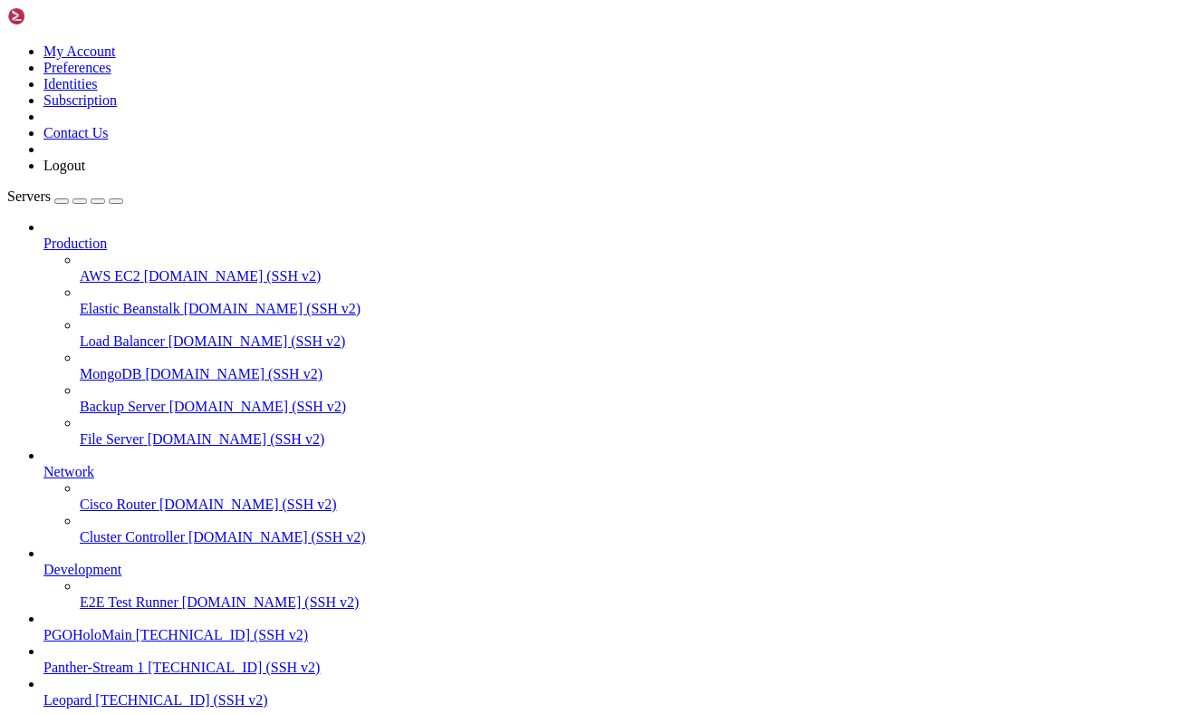
drag, startPoint x: 274, startPoint y: 1338, endPoint x: 18, endPoint y: 1332, distance: 255.6
copy x-row "source /etc/network/interfaces.d/*"
